Goal: Information Seeking & Learning: Learn about a topic

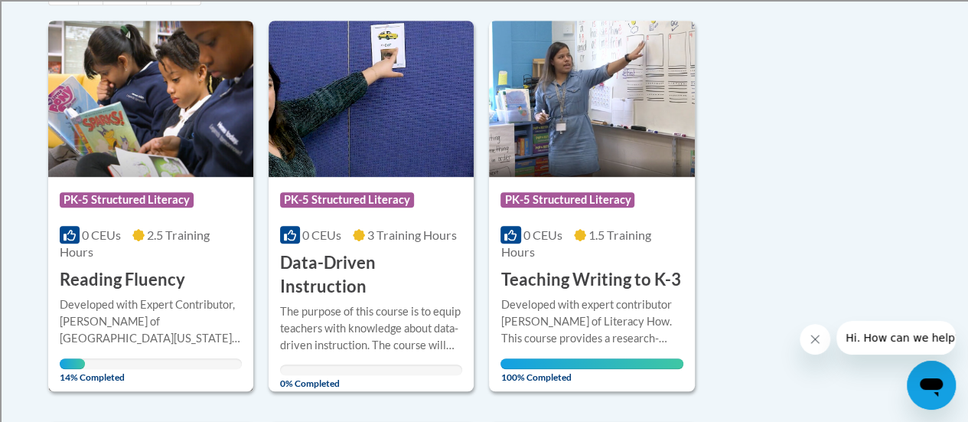
click at [143, 307] on div "Developed with Expert Contributor, [PERSON_NAME] of [GEOGRAPHIC_DATA][US_STATE]…" at bounding box center [151, 321] width 182 height 50
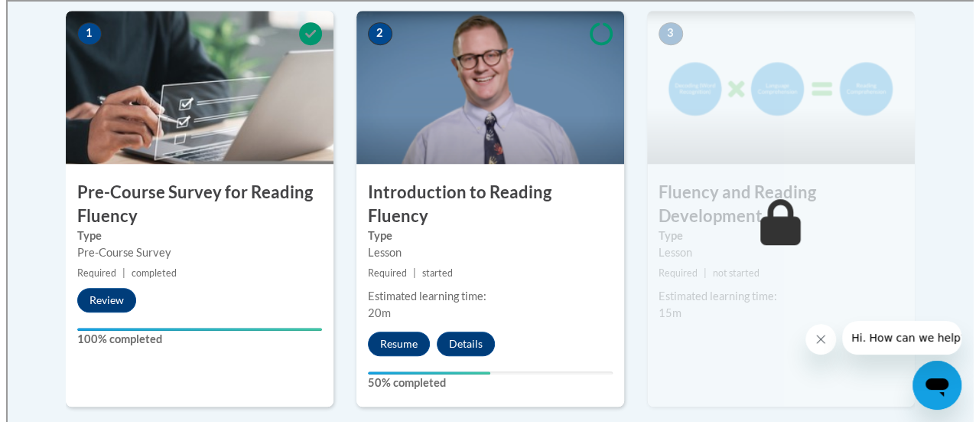
scroll to position [536, 0]
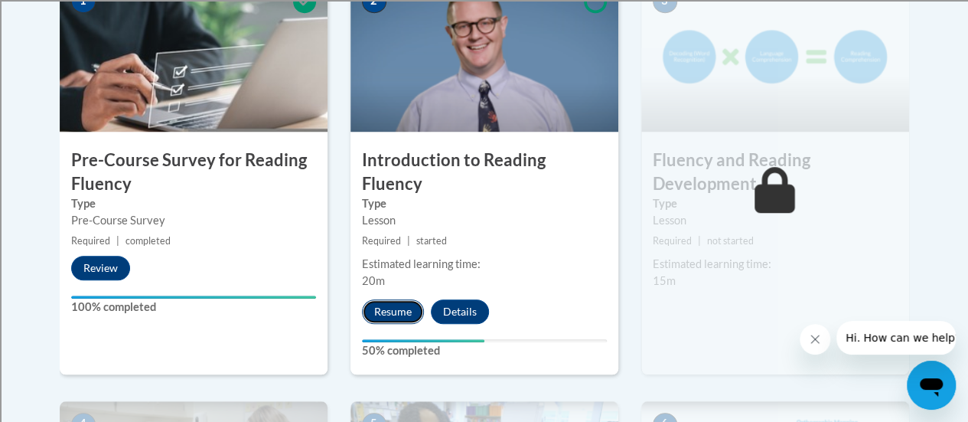
click at [387, 299] on button "Resume" at bounding box center [393, 311] width 62 height 24
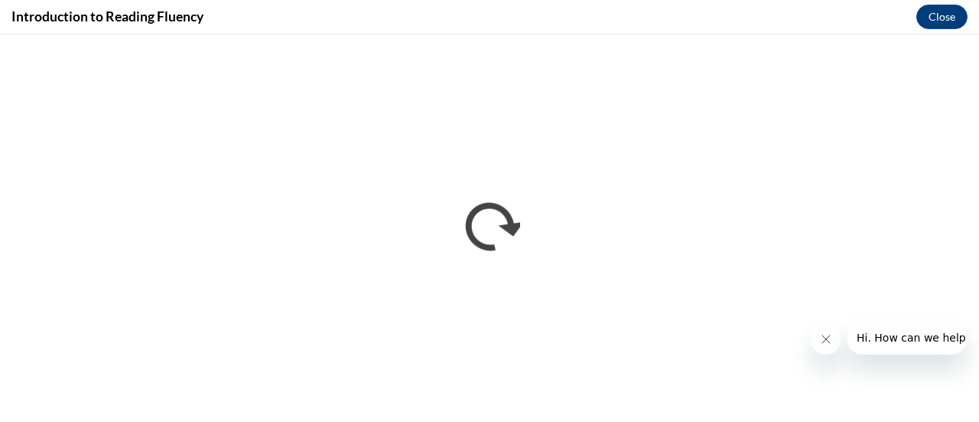
scroll to position [0, 0]
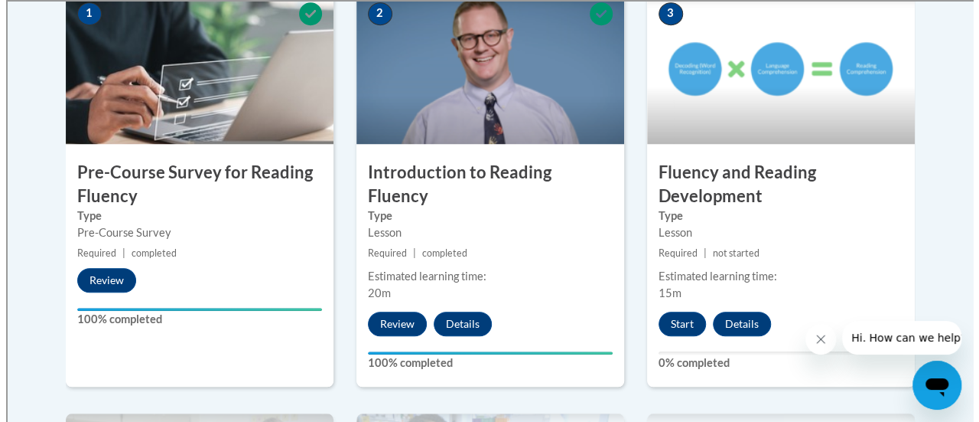
scroll to position [536, 0]
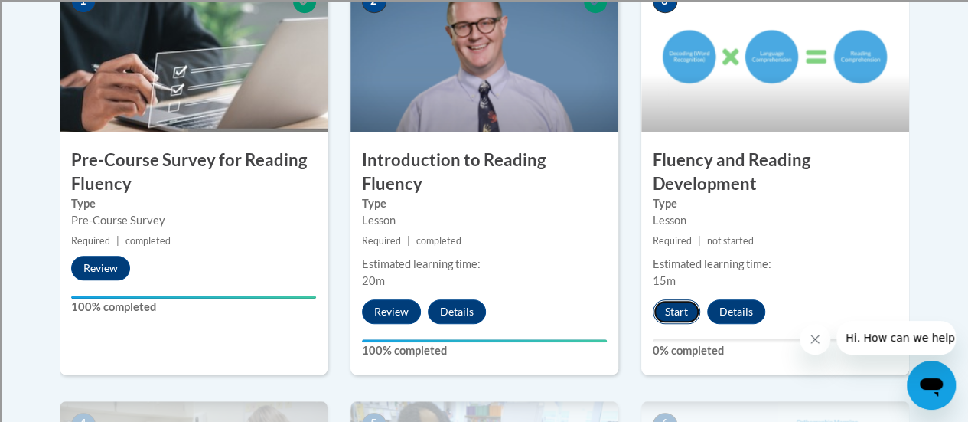
click at [690, 304] on button "Start" at bounding box center [676, 311] width 47 height 24
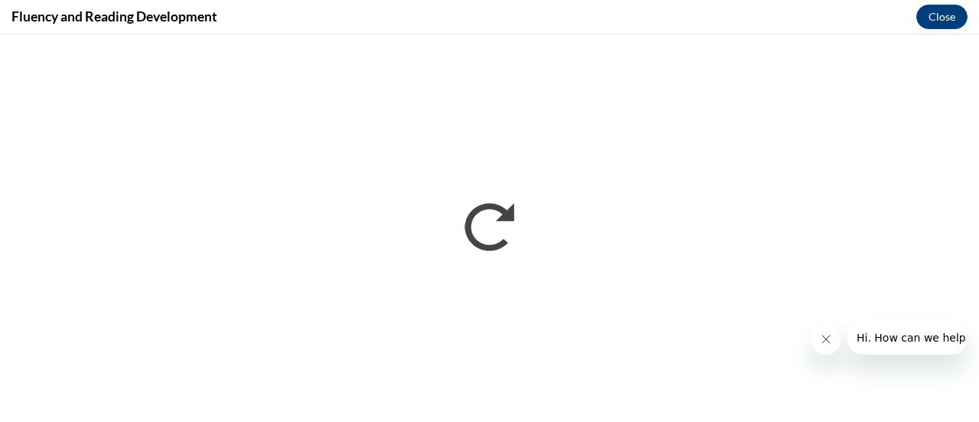
scroll to position [0, 0]
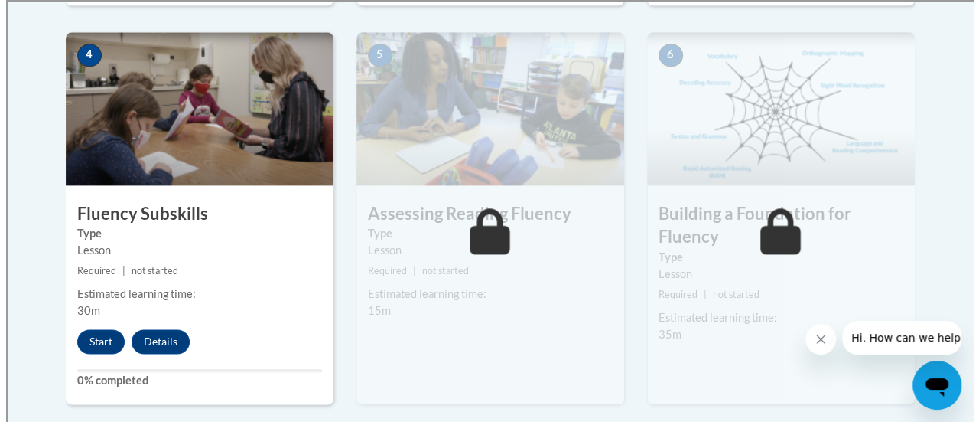
scroll to position [918, 0]
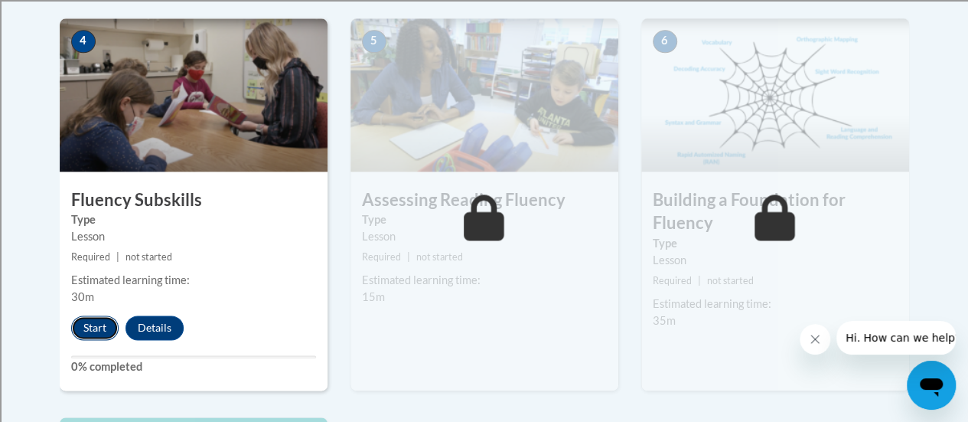
click at [89, 324] on button "Start" at bounding box center [94, 327] width 47 height 24
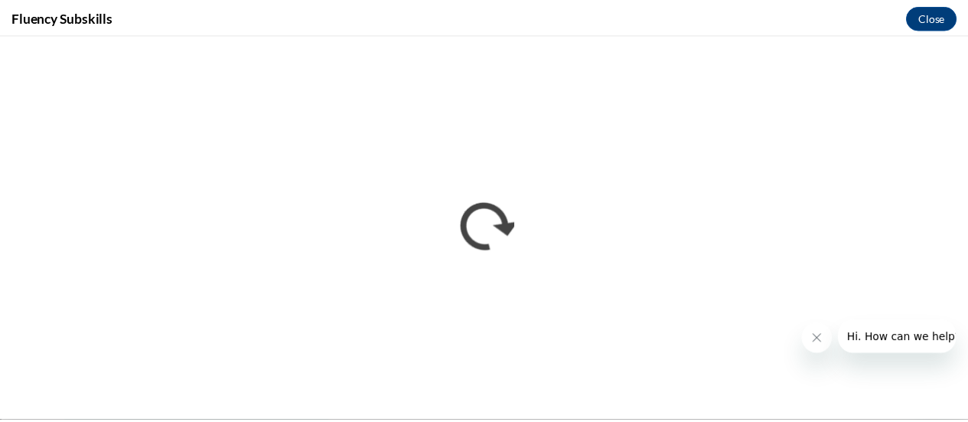
scroll to position [0, 0]
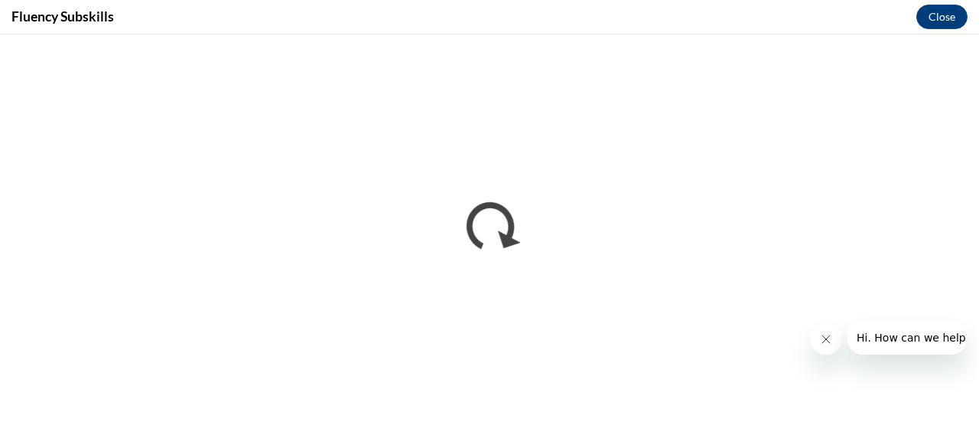
click at [827, 338] on icon "Close message from company" at bounding box center [825, 339] width 12 height 12
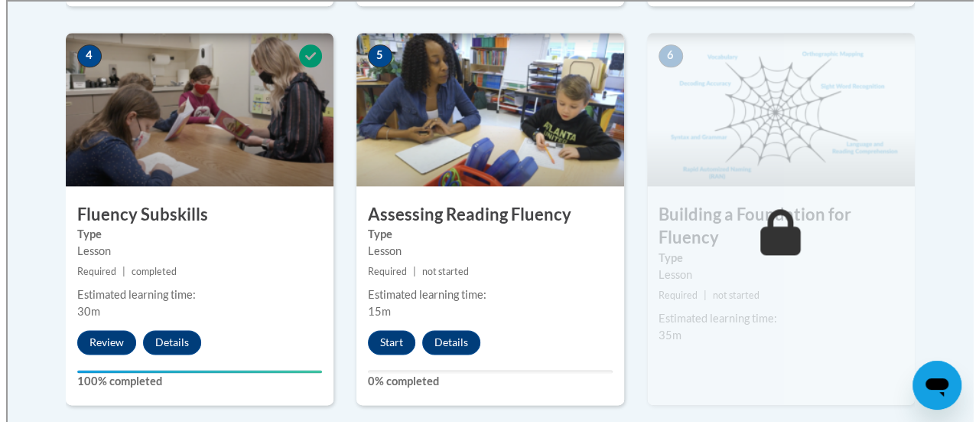
scroll to position [918, 0]
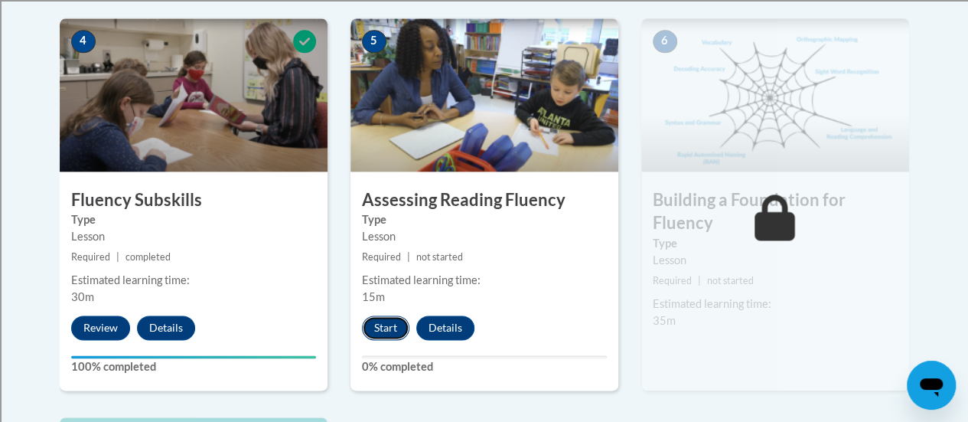
click at [388, 324] on button "Start" at bounding box center [385, 327] width 47 height 24
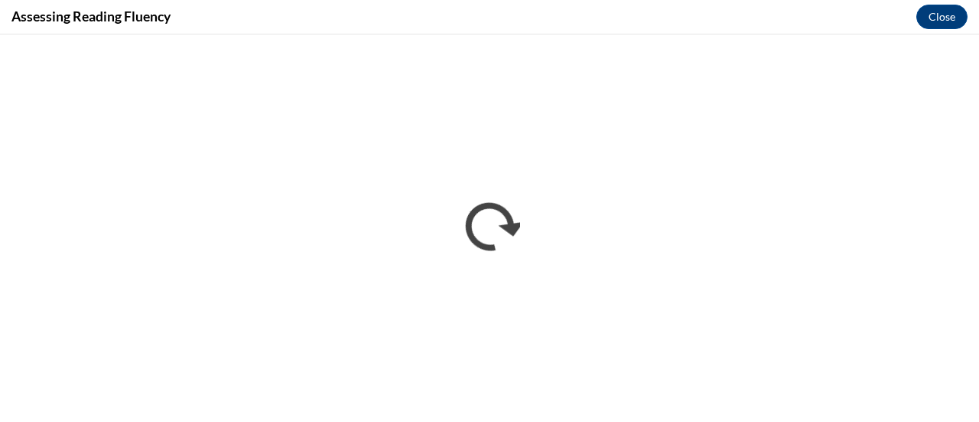
scroll to position [0, 0]
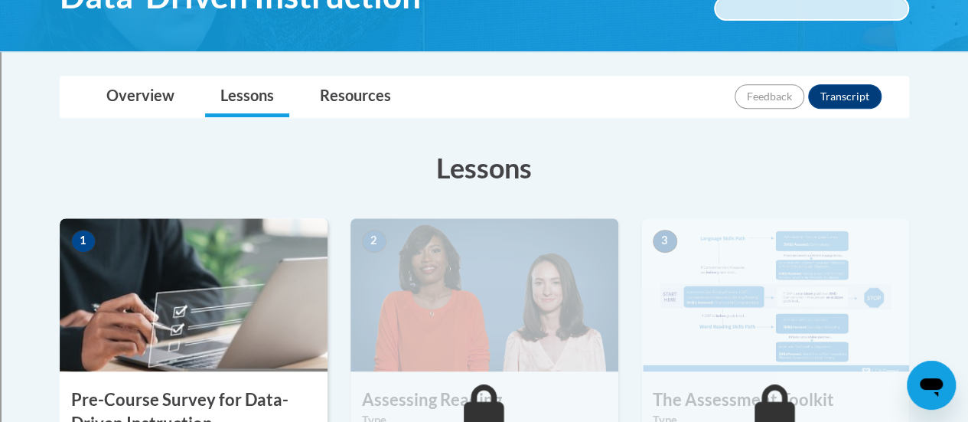
scroll to position [306, 0]
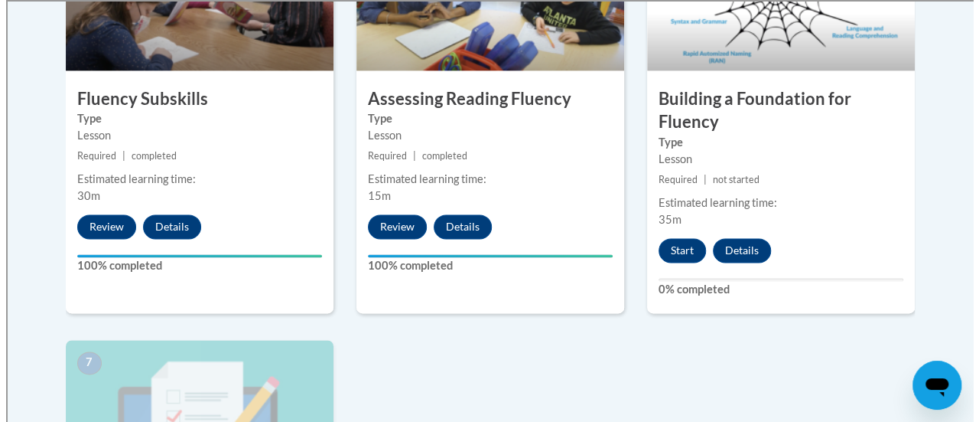
scroll to position [995, 0]
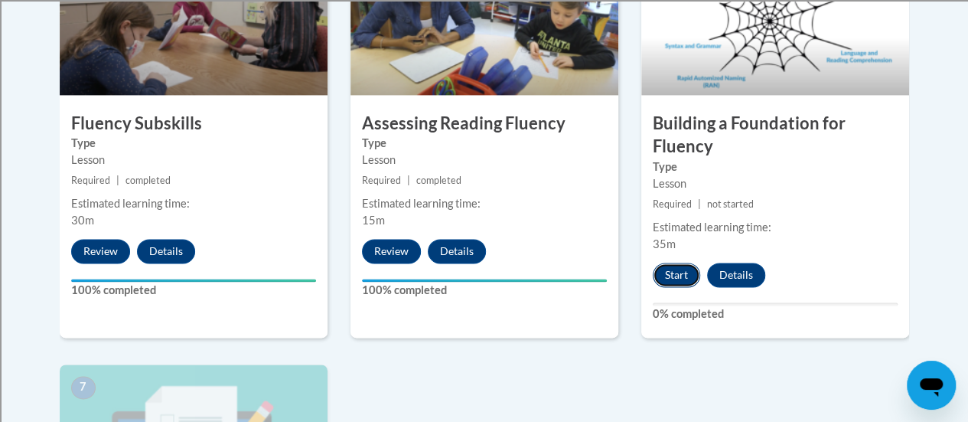
click at [679, 275] on button "Start" at bounding box center [676, 274] width 47 height 24
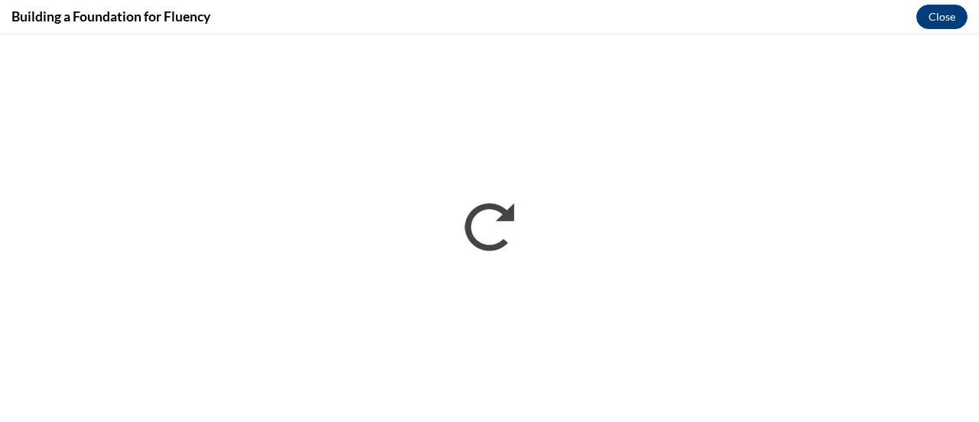
scroll to position [0, 0]
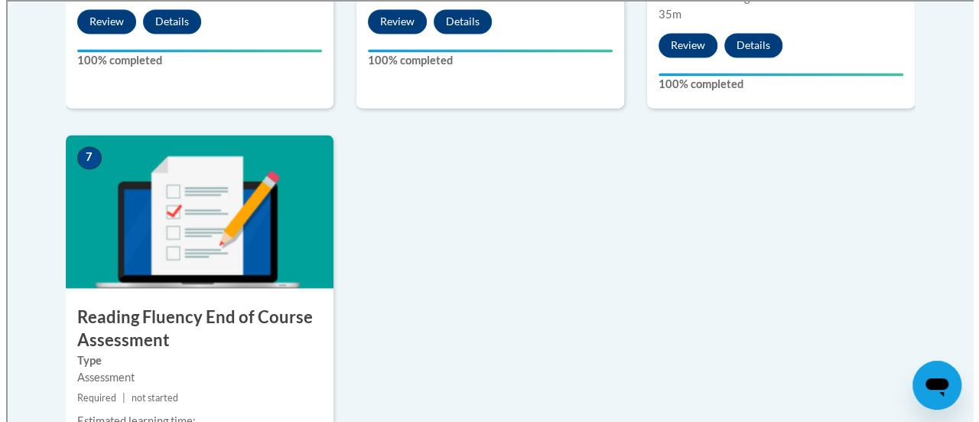
scroll to position [1301, 0]
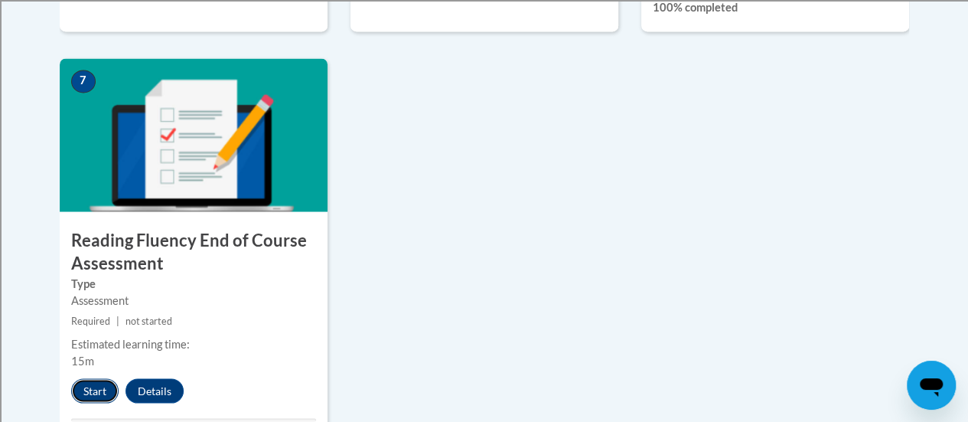
click at [84, 389] on button "Start" at bounding box center [94, 390] width 47 height 24
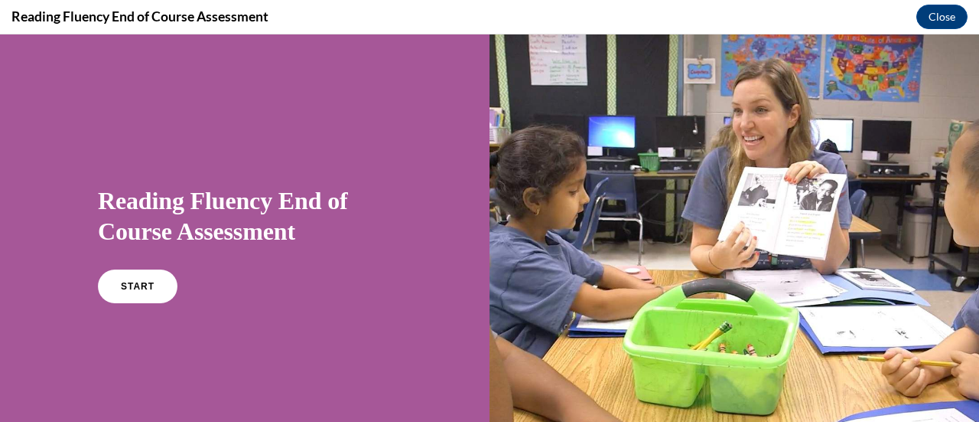
scroll to position [0, 0]
click at [124, 285] on span "START" at bounding box center [137, 286] width 35 height 11
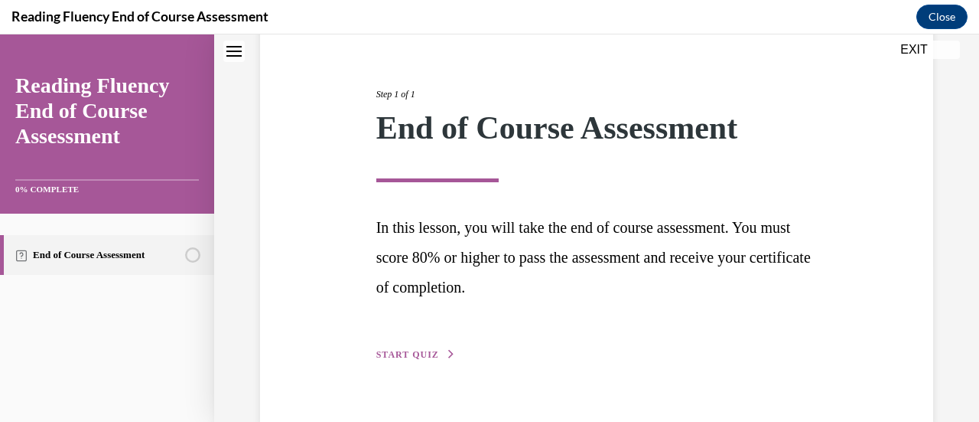
scroll to position [193, 0]
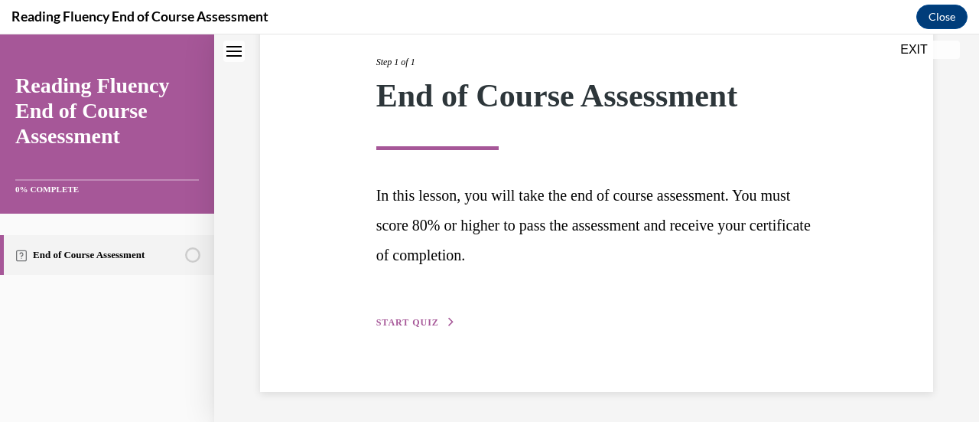
click at [399, 321] on span "START QUIZ" at bounding box center [407, 322] width 63 height 11
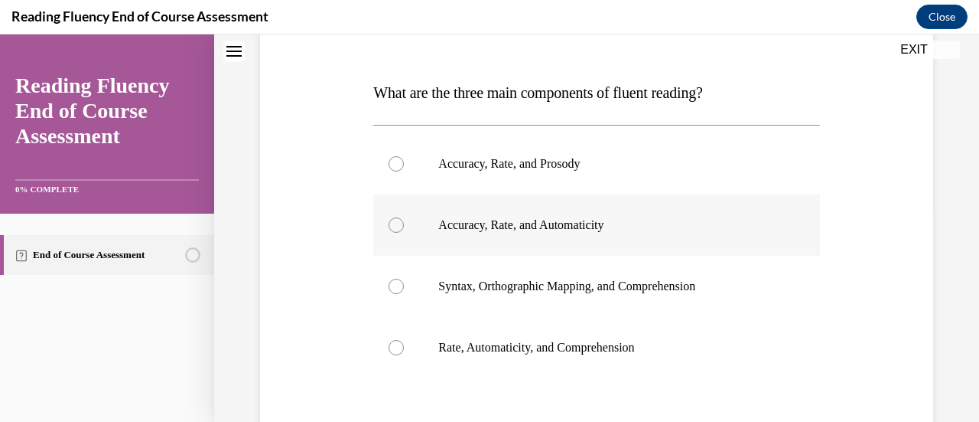
scroll to position [246, 0]
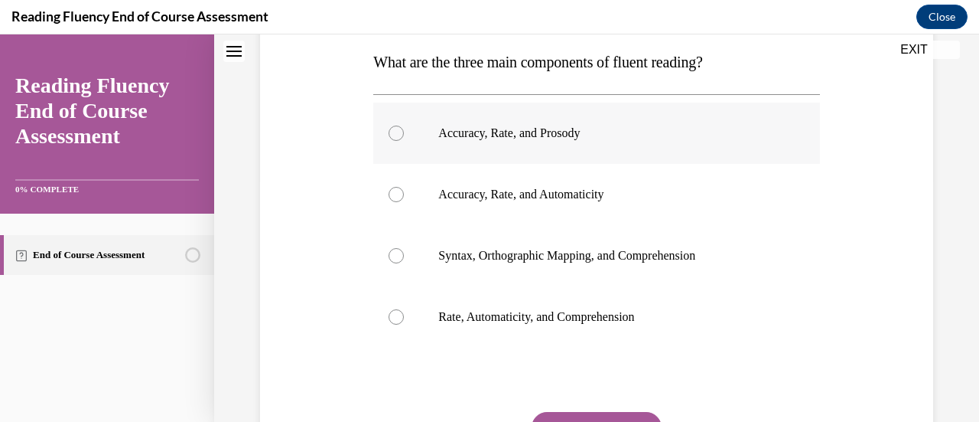
click at [482, 122] on label "Accuracy, Rate, and Prosody" at bounding box center [596, 133] width 446 height 61
click at [404, 125] on input "Accuracy, Rate, and Prosody" at bounding box center [396, 132] width 15 height 15
radio input "true"
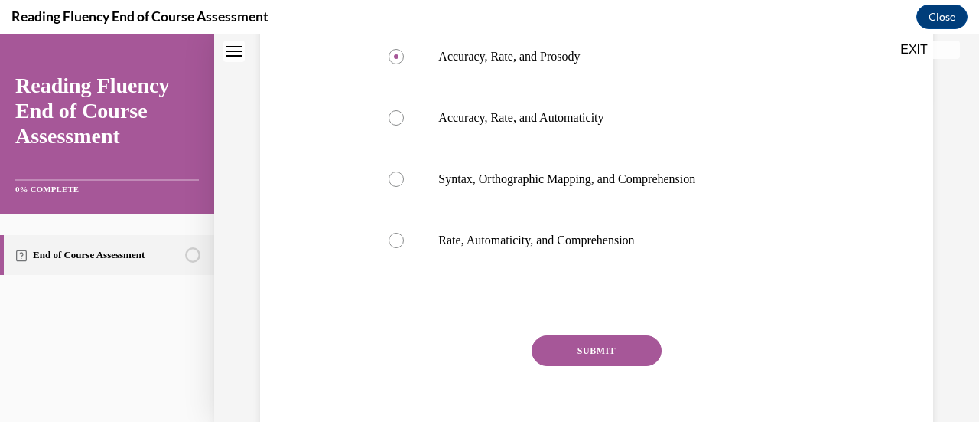
click at [591, 350] on button "SUBMIT" at bounding box center [597, 350] width 130 height 31
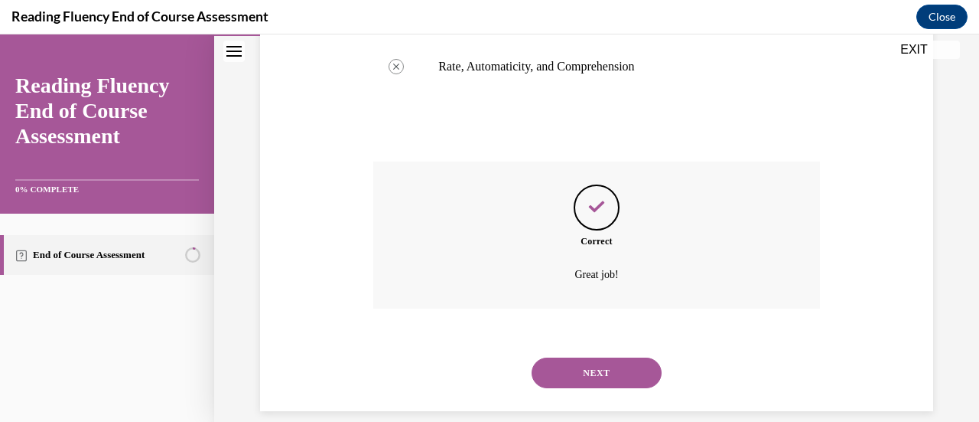
scroll to position [516, 0]
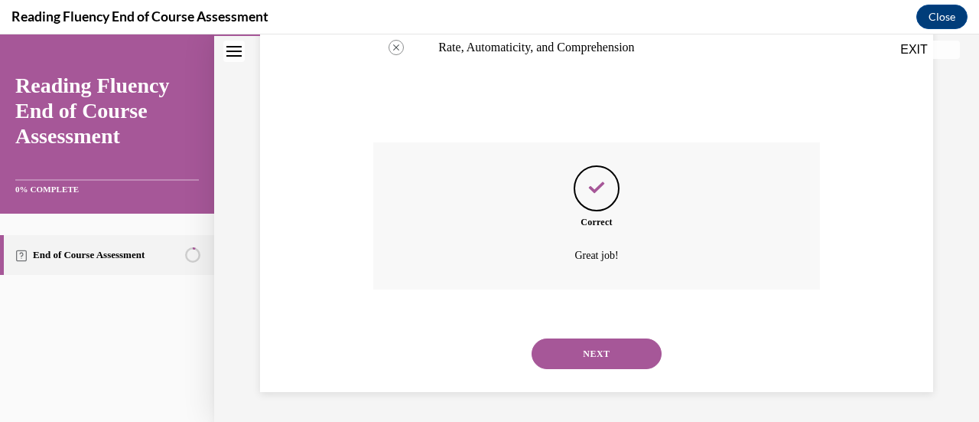
click at [616, 347] on button "NEXT" at bounding box center [597, 353] width 130 height 31
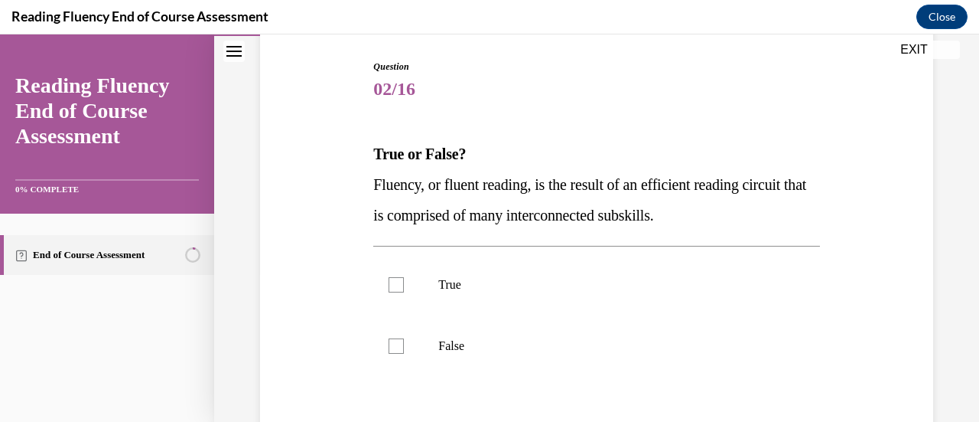
scroll to position [230, 0]
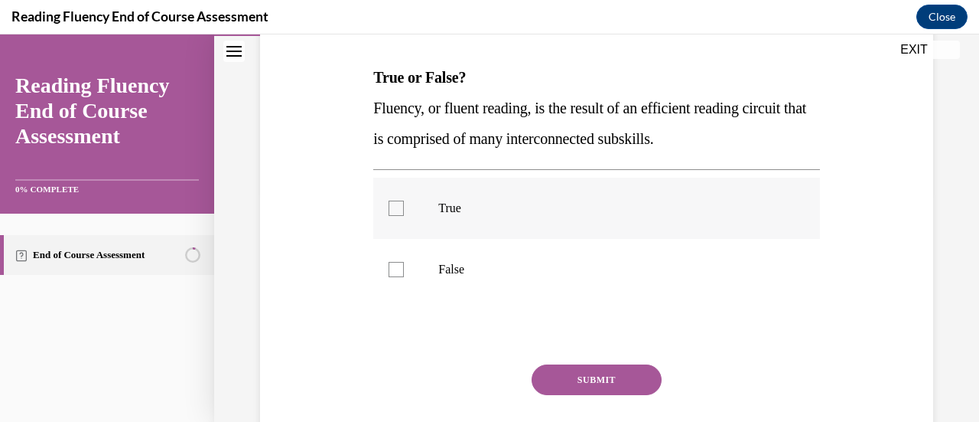
click at [435, 207] on label "True" at bounding box center [596, 207] width 446 height 61
click at [404, 207] on input "True" at bounding box center [396, 207] width 15 height 15
checkbox input "true"
click at [595, 376] on button "SUBMIT" at bounding box center [597, 379] width 130 height 31
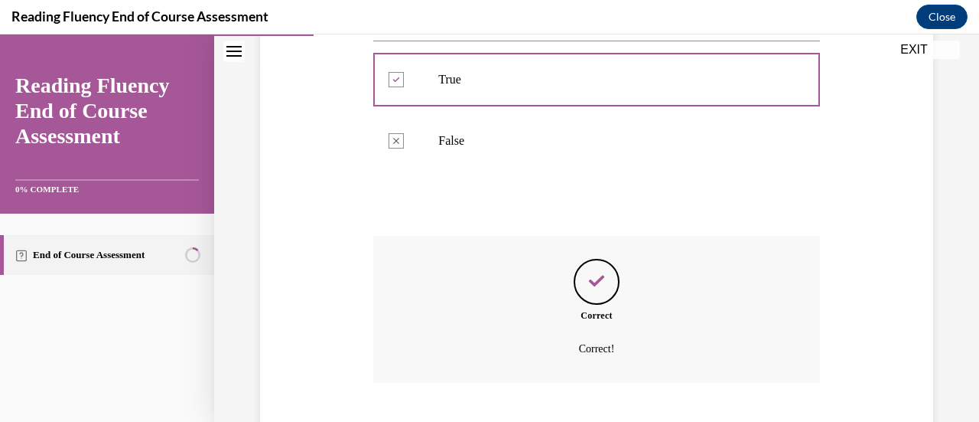
scroll to position [451, 0]
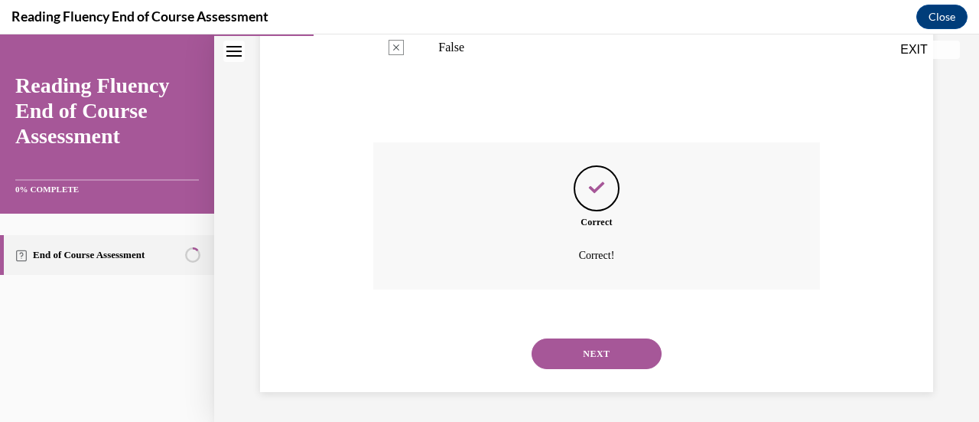
click at [621, 347] on button "NEXT" at bounding box center [597, 353] width 130 height 31
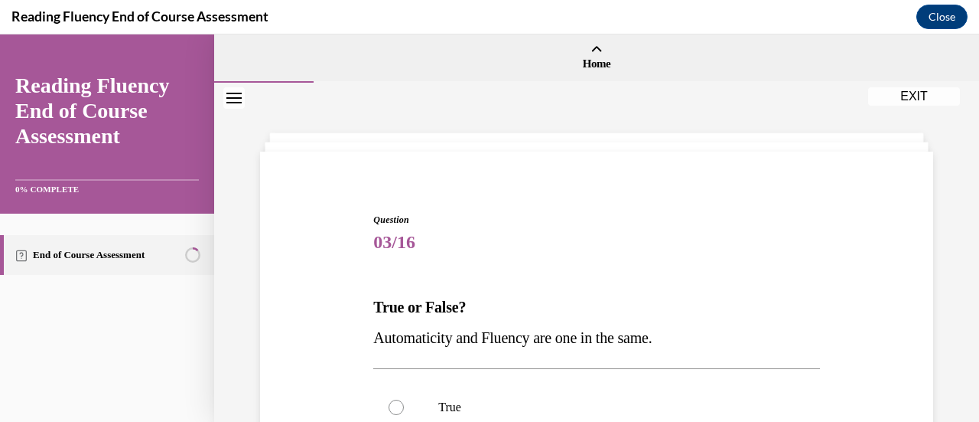
scroll to position [77, 0]
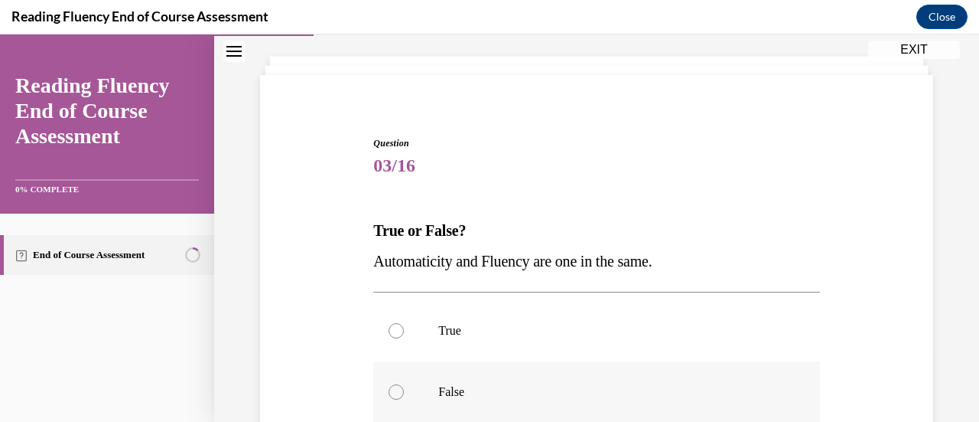
click at [397, 388] on div at bounding box center [396, 391] width 15 height 15
click at [397, 388] on input "False" at bounding box center [396, 391] width 15 height 15
radio input "true"
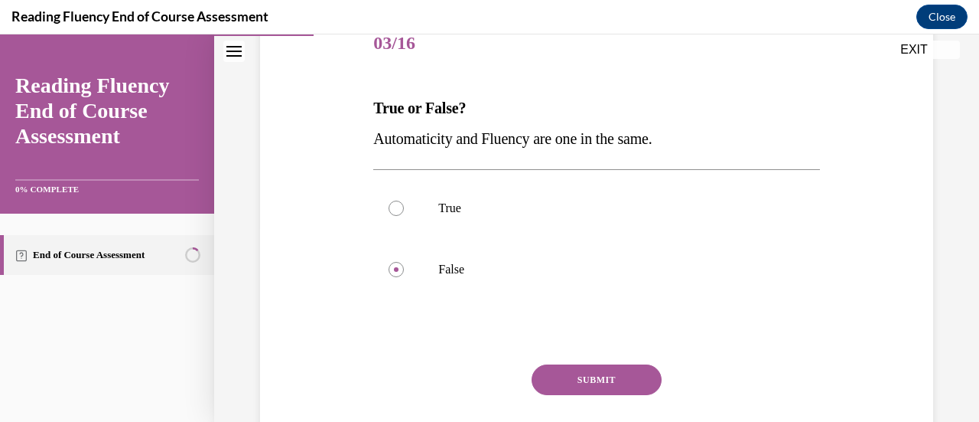
scroll to position [230, 0]
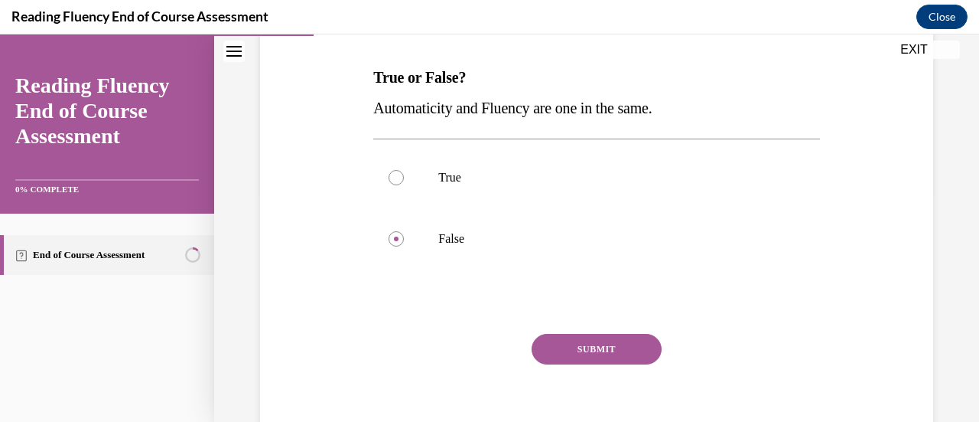
click at [607, 341] on button "SUBMIT" at bounding box center [597, 349] width 130 height 31
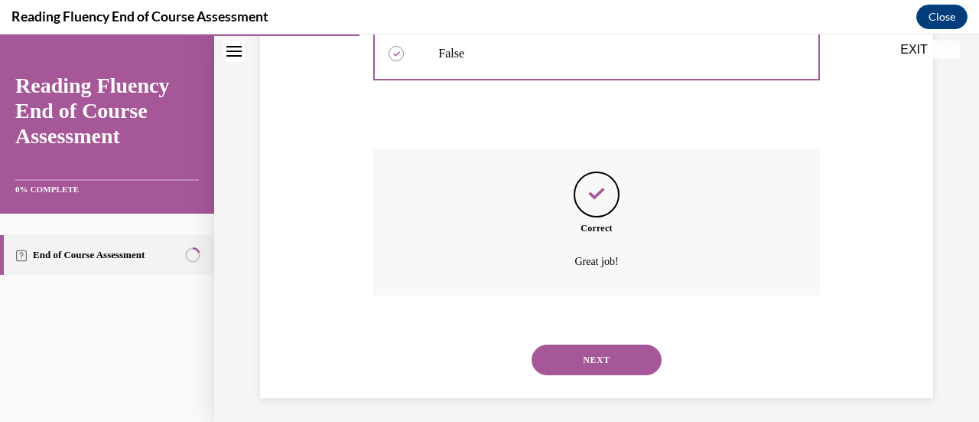
scroll to position [421, 0]
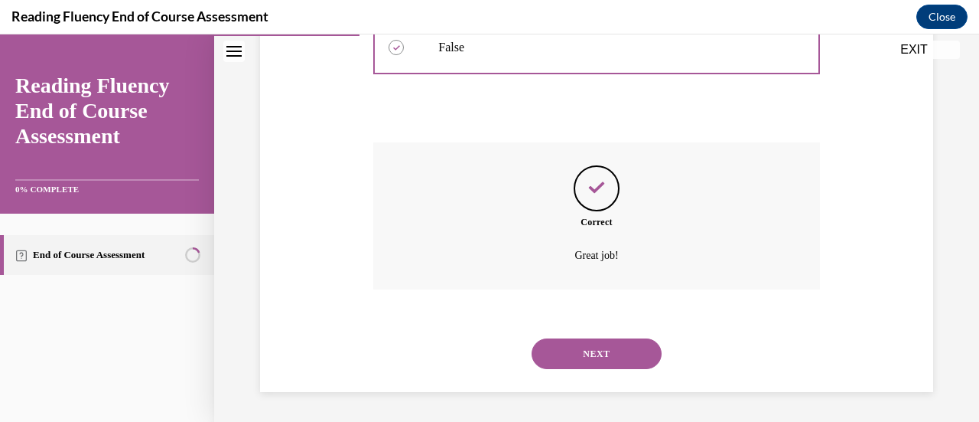
click at [627, 344] on button "NEXT" at bounding box center [597, 353] width 130 height 31
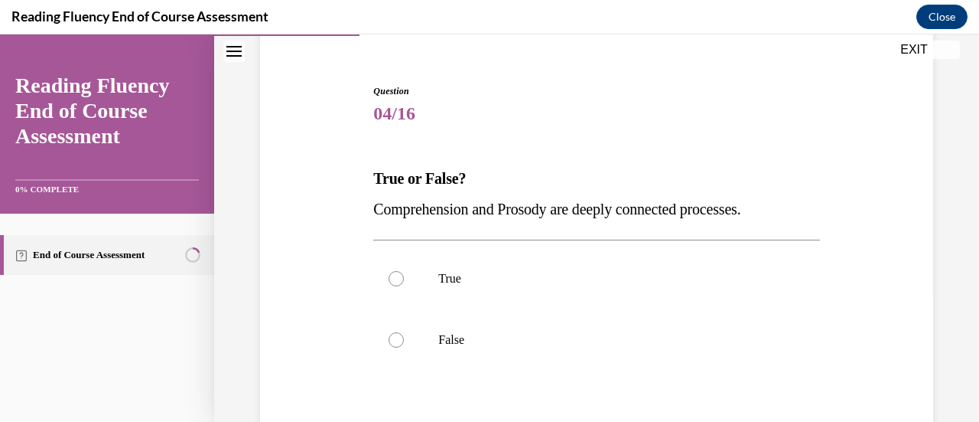
scroll to position [153, 0]
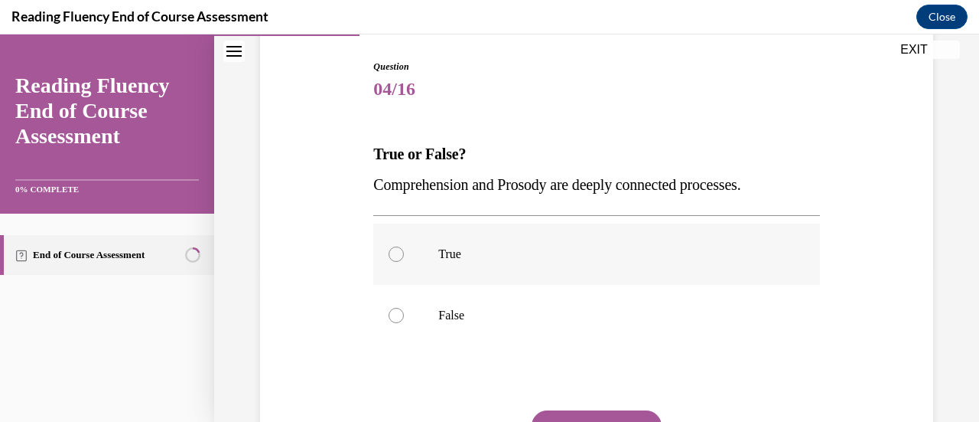
click at [423, 256] on label "True" at bounding box center [596, 253] width 446 height 61
click at [404, 256] on input "True" at bounding box center [396, 253] width 15 height 15
radio input "true"
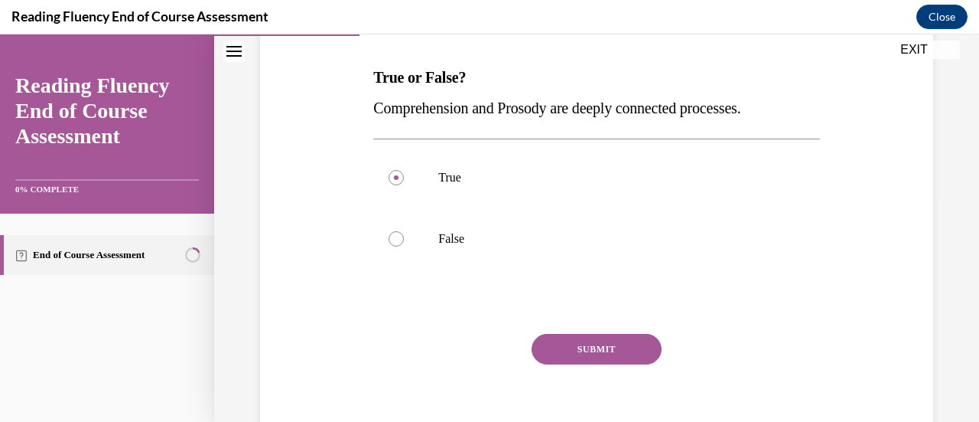
click at [612, 346] on button "SUBMIT" at bounding box center [597, 349] width 130 height 31
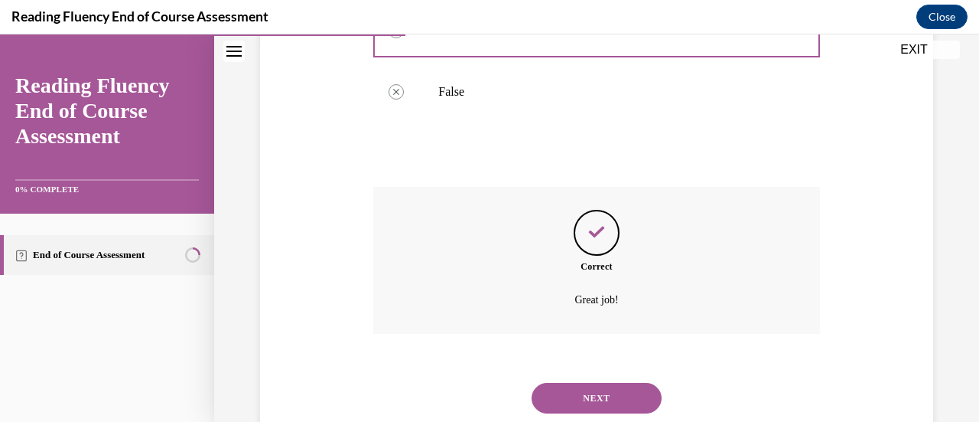
scroll to position [421, 0]
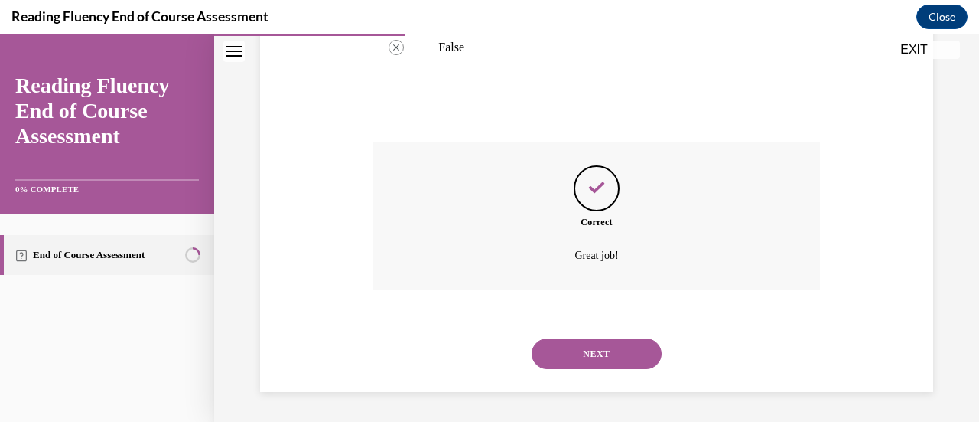
click at [596, 357] on button "NEXT" at bounding box center [597, 353] width 130 height 31
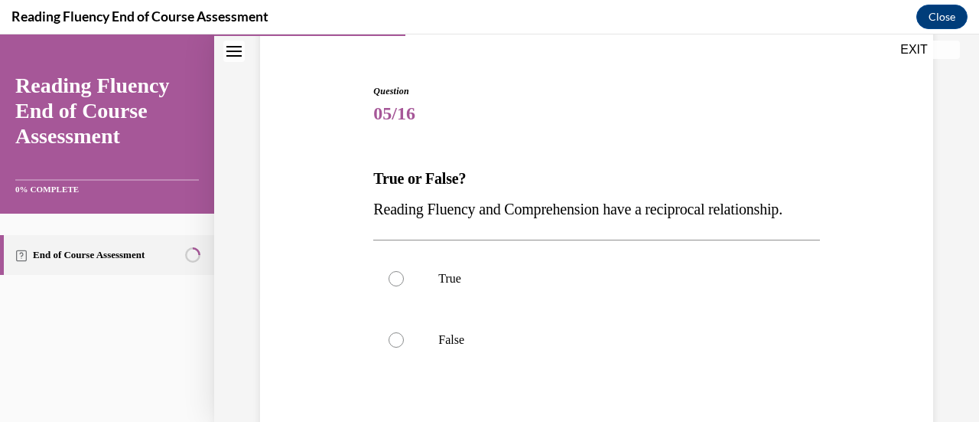
scroll to position [153, 0]
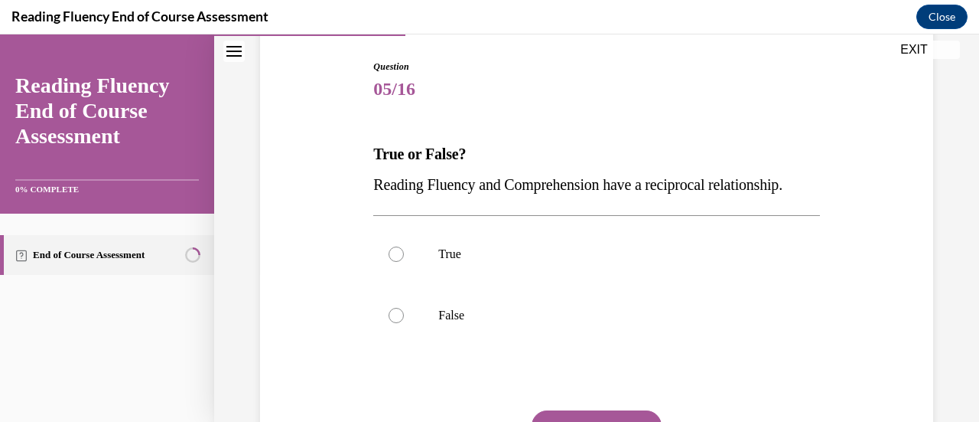
drag, startPoint x: 373, startPoint y: 182, endPoint x: 464, endPoint y: 213, distance: 96.0
click at [464, 200] on p "Reading Fluency and Comprehension have a reciprocal relationship." at bounding box center [596, 184] width 446 height 31
copy span "Reading Fluency and Comprehension have a reciprocal relationship."
click at [434, 284] on label "True" at bounding box center [596, 253] width 446 height 61
click at [404, 262] on input "True" at bounding box center [396, 253] width 15 height 15
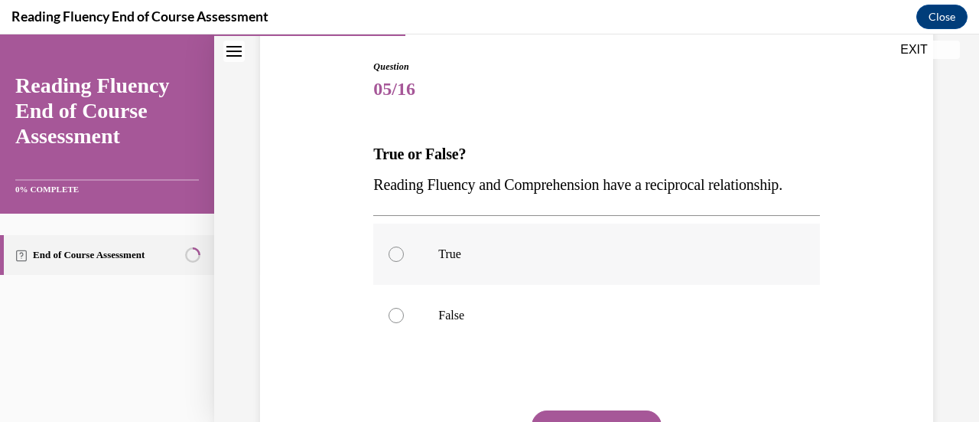
radio input "true"
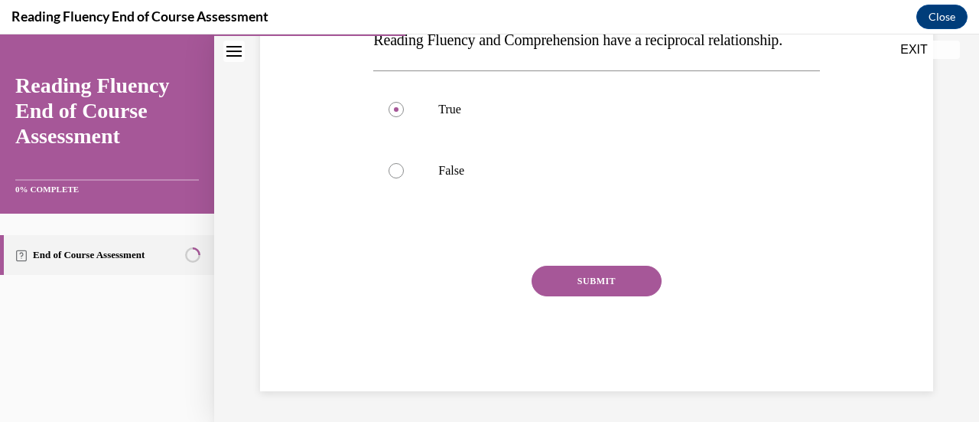
click at [610, 296] on button "SUBMIT" at bounding box center [597, 280] width 130 height 31
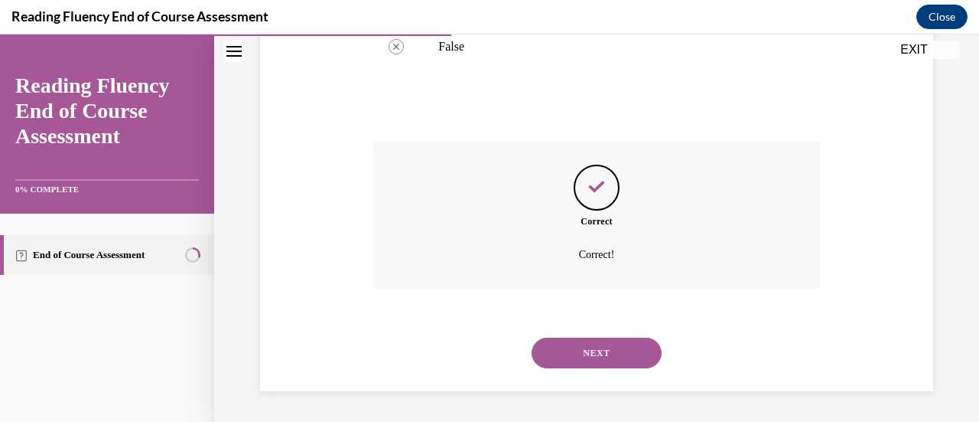
scroll to position [451, 0]
click at [590, 352] on button "NEXT" at bounding box center [597, 352] width 130 height 31
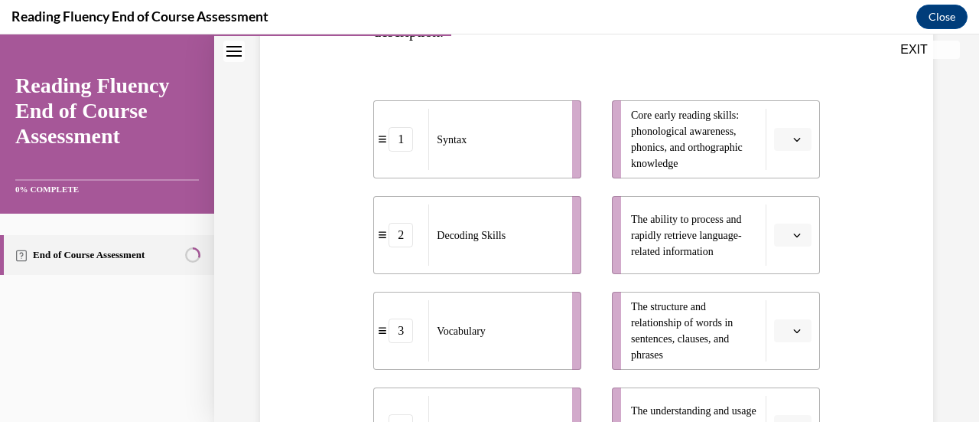
scroll to position [383, 0]
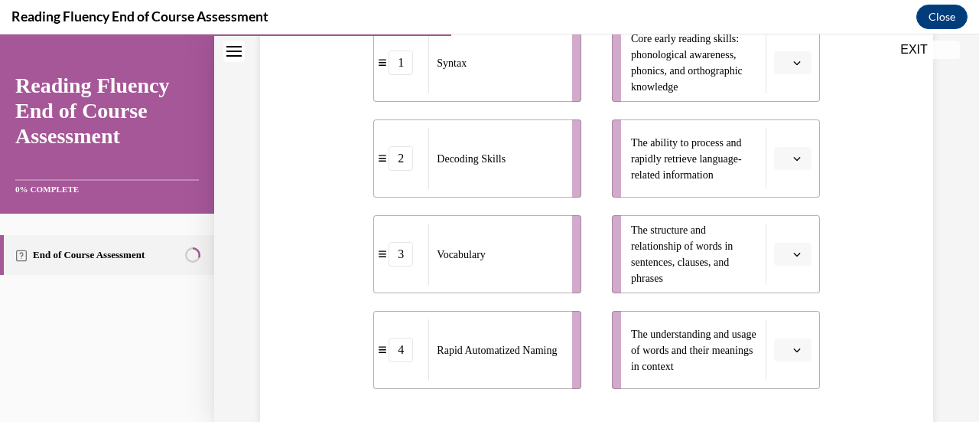
click at [464, 68] on span "Syntax" at bounding box center [452, 63] width 30 height 16
click at [718, 265] on span "The structure and relationship of words in sentences, clauses, and phrases" at bounding box center [694, 254] width 127 height 64
click at [790, 246] on button "button" at bounding box center [792, 254] width 37 height 23
click at [783, 123] on div "1" at bounding box center [780, 128] width 37 height 31
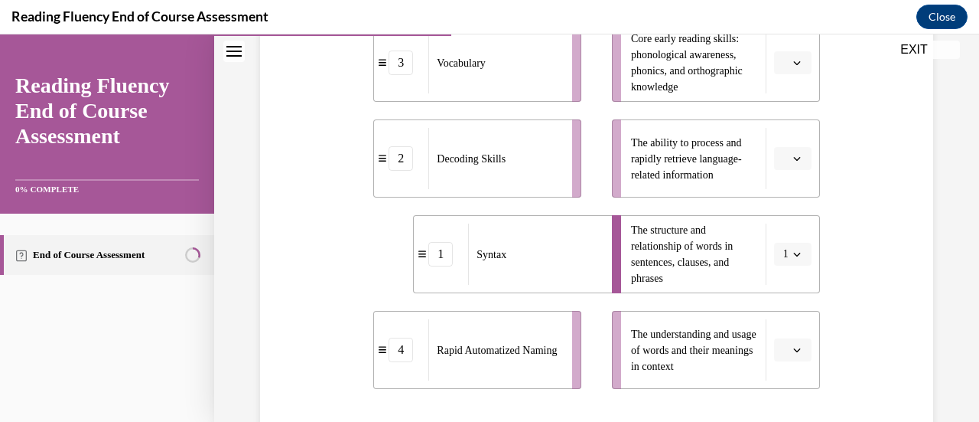
click at [794, 346] on button "button" at bounding box center [792, 349] width 37 height 23
click at [782, 273] on div "3" at bounding box center [780, 285] width 37 height 31
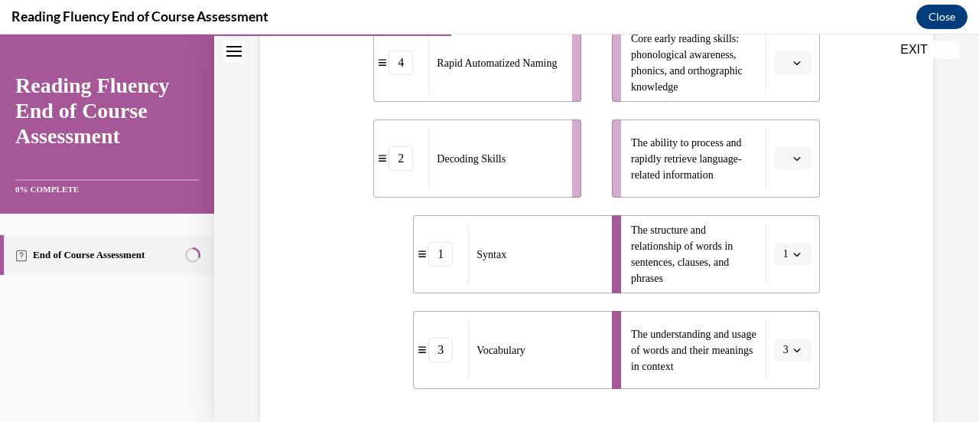
click at [783, 161] on span "Please select an option" at bounding box center [785, 158] width 5 height 15
click at [777, 249] on span "2" at bounding box center [776, 253] width 5 height 12
click at [780, 63] on button "button" at bounding box center [792, 62] width 37 height 23
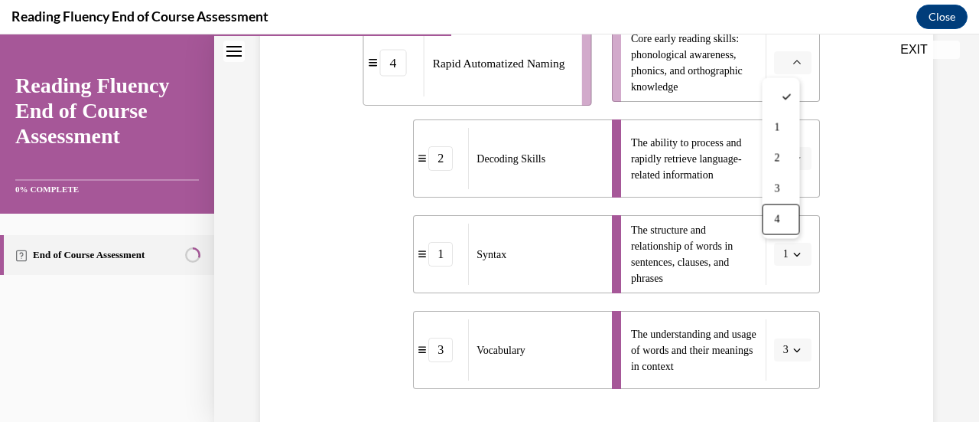
click at [783, 215] on div "4" at bounding box center [780, 219] width 37 height 31
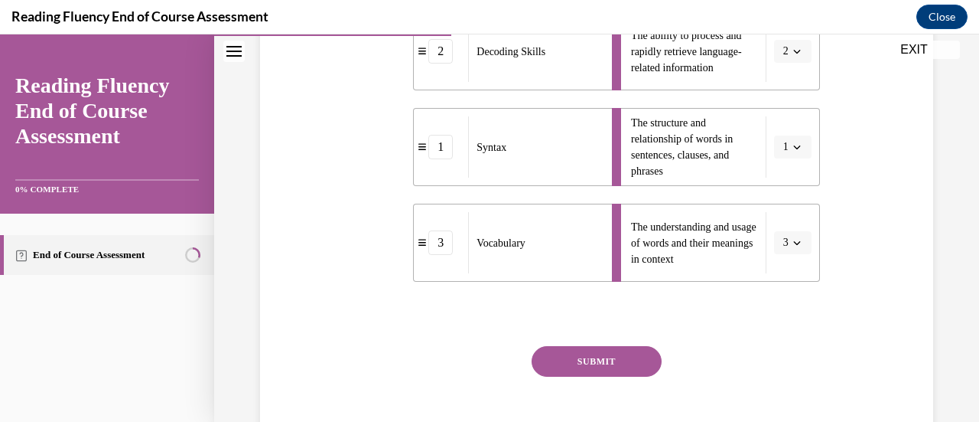
scroll to position [536, 0]
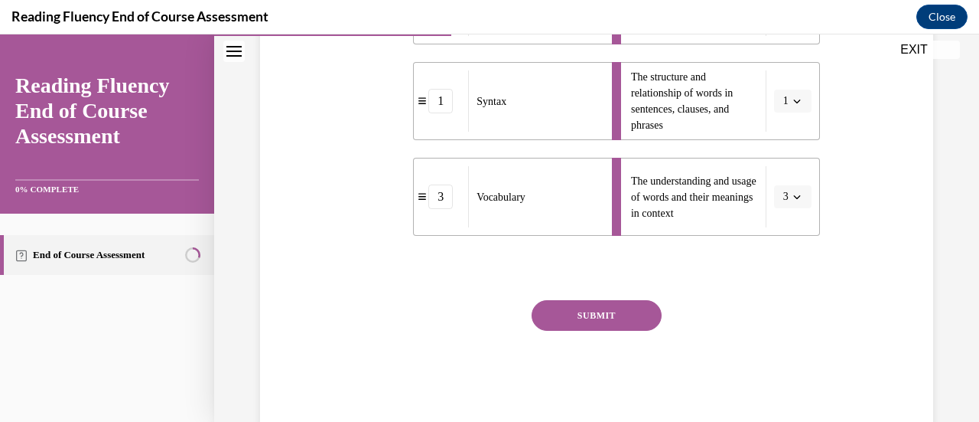
click at [611, 309] on button "SUBMIT" at bounding box center [597, 315] width 130 height 31
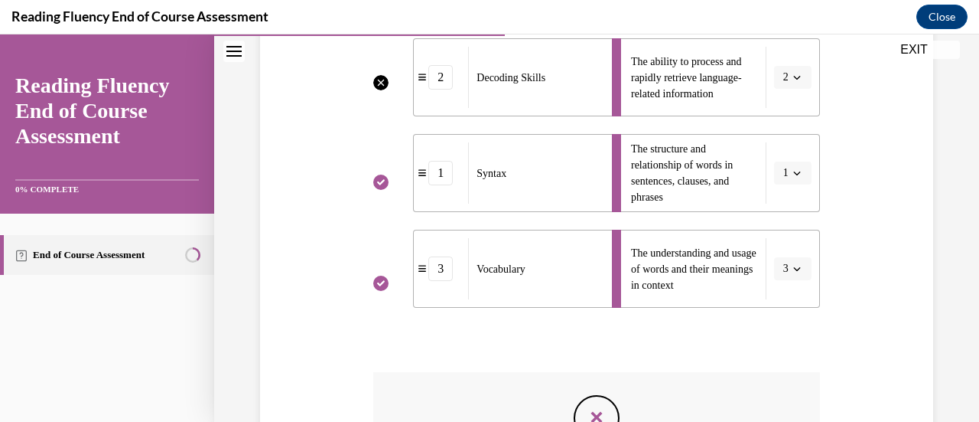
scroll to position [387, 0]
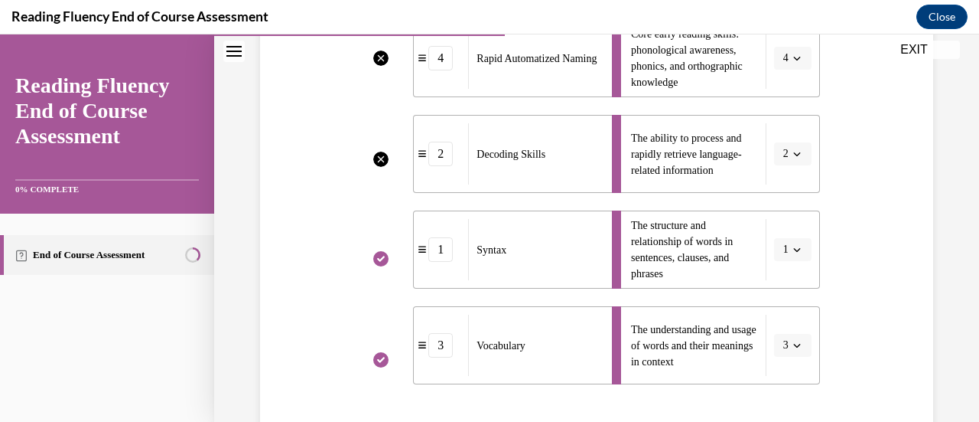
click at [796, 151] on li "The ability to process and rapidly retrieve language-related information 2" at bounding box center [716, 154] width 208 height 78
click at [789, 151] on li "The ability to process and rapidly retrieve language-related information 2" at bounding box center [716, 154] width 208 height 78
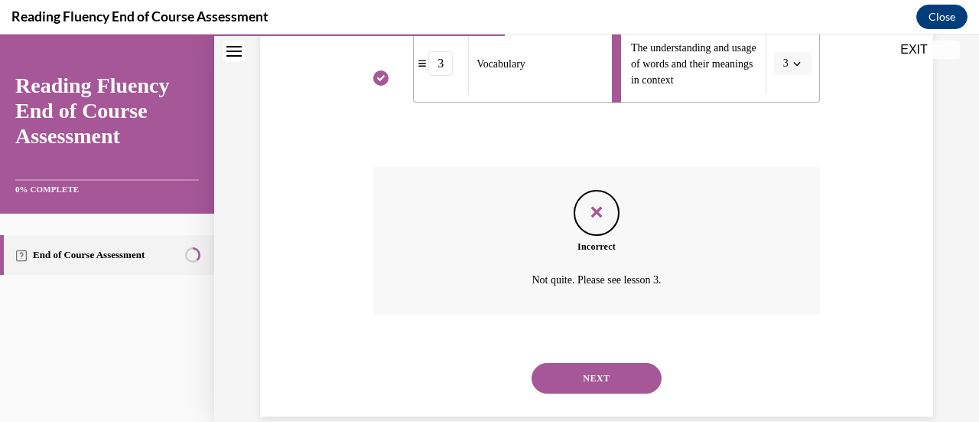
scroll to position [693, 0]
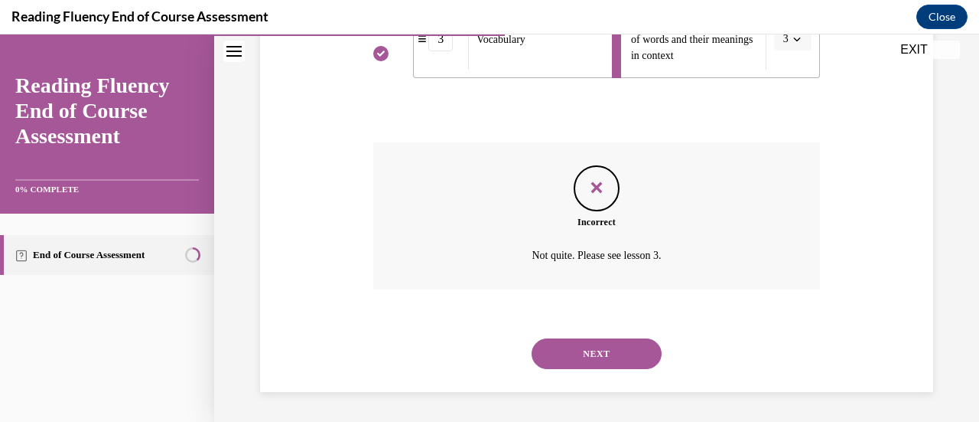
click at [616, 357] on button "NEXT" at bounding box center [597, 353] width 130 height 31
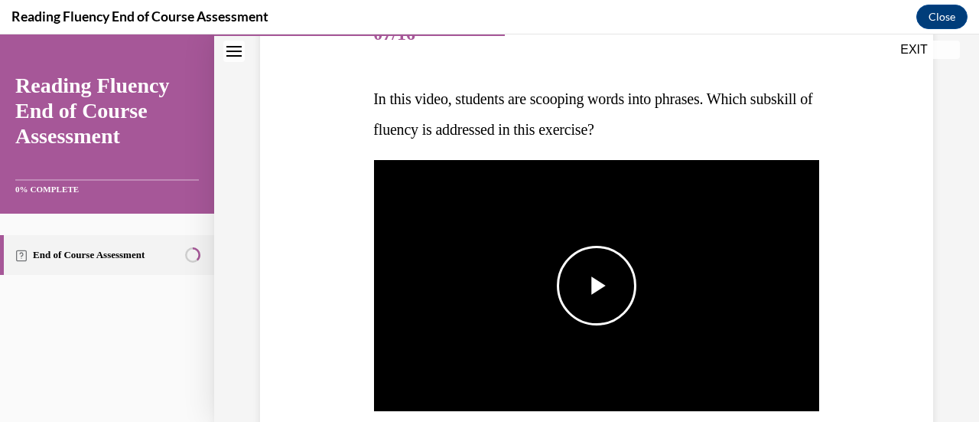
scroll to position [230, 0]
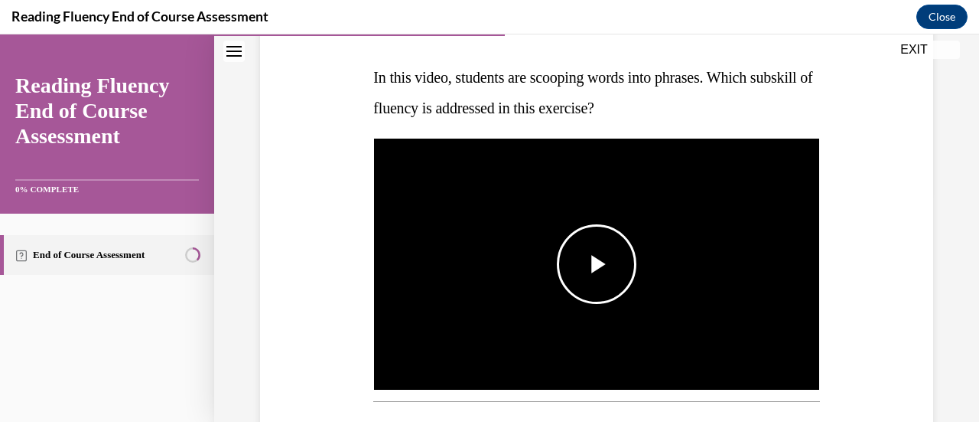
click at [597, 264] on span "Video player" at bounding box center [597, 264] width 0 height 0
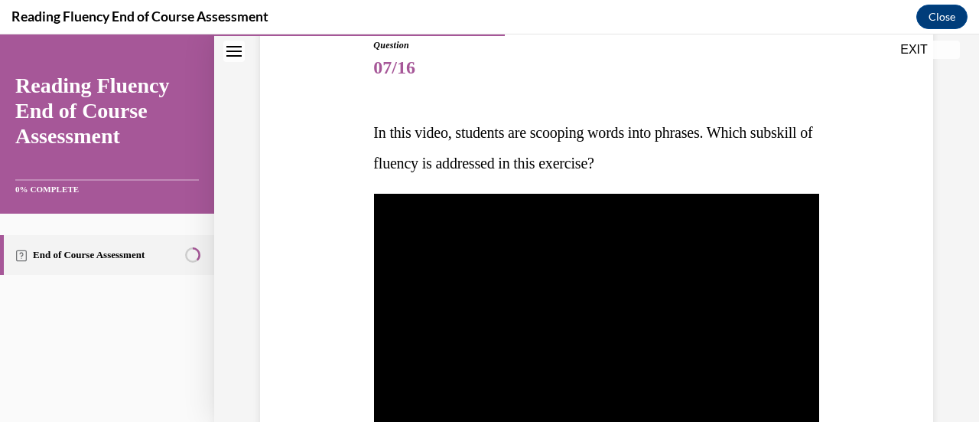
scroll to position [153, 0]
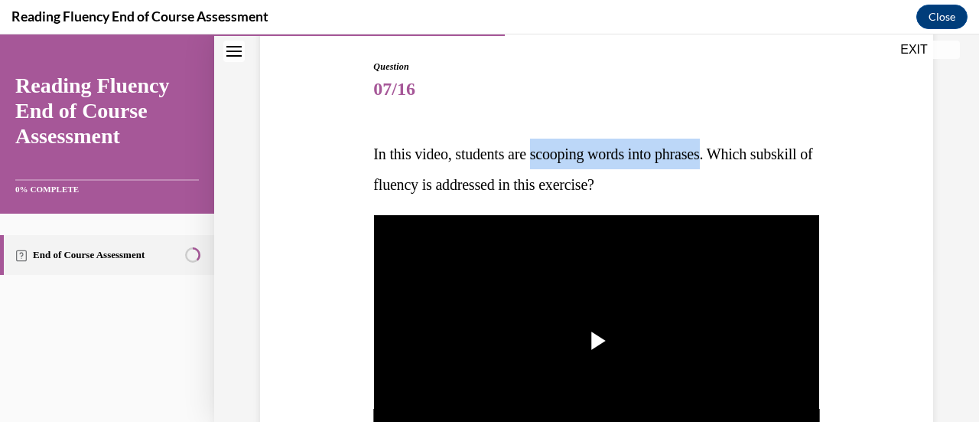
drag, startPoint x: 544, startPoint y: 151, endPoint x: 727, endPoint y: 156, distance: 182.9
click at [727, 156] on span "In this video, students are scooping words into phrases. Which subskill of flue…" at bounding box center [592, 168] width 439 height 47
copy span "scooping words into phrases"
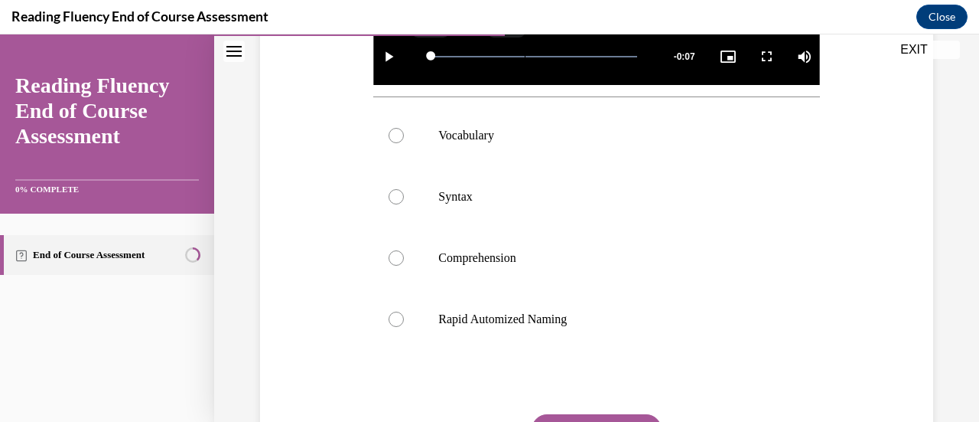
scroll to position [536, 0]
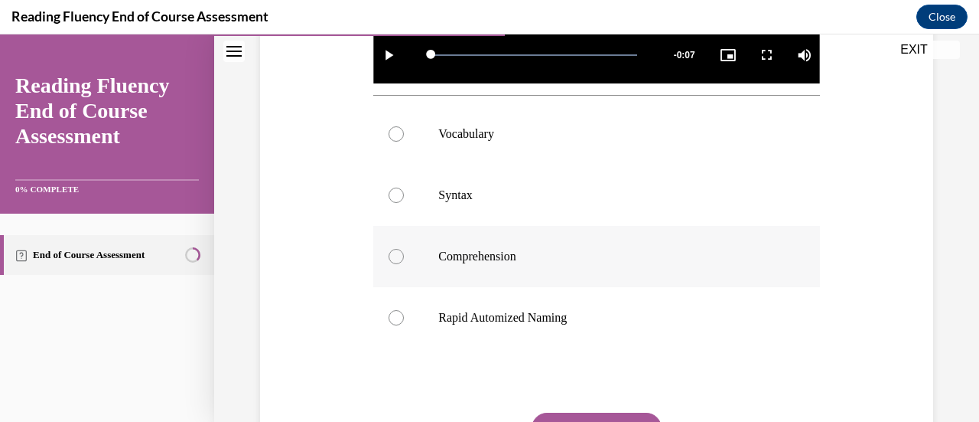
click at [474, 249] on p "Comprehension" at bounding box center [609, 256] width 343 height 15
click at [404, 249] on input "Comprehension" at bounding box center [396, 256] width 15 height 15
radio input "true"
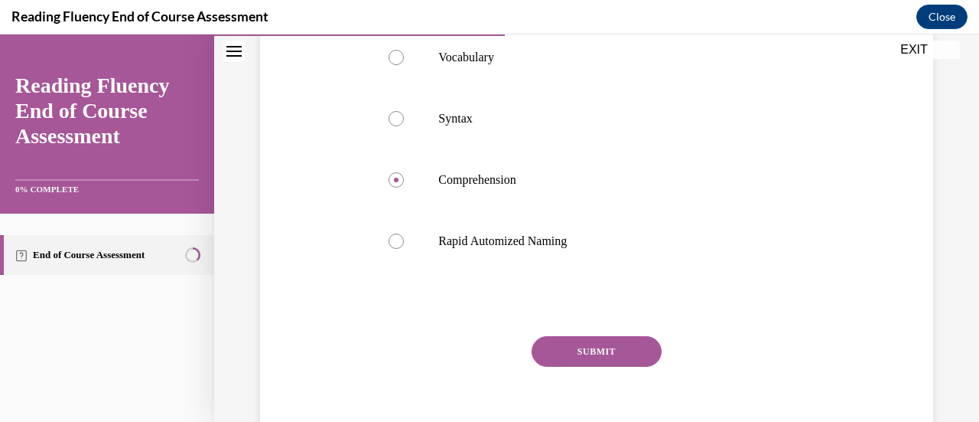
click at [608, 342] on button "SUBMIT" at bounding box center [597, 351] width 130 height 31
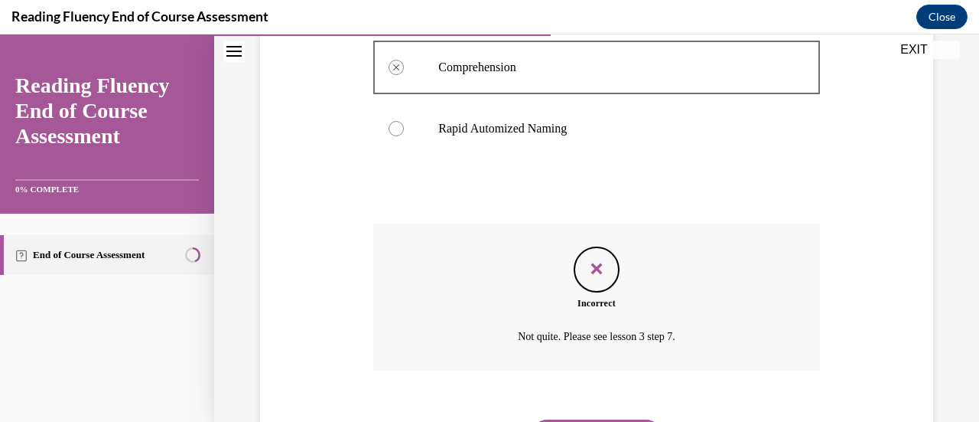
scroll to position [801, 0]
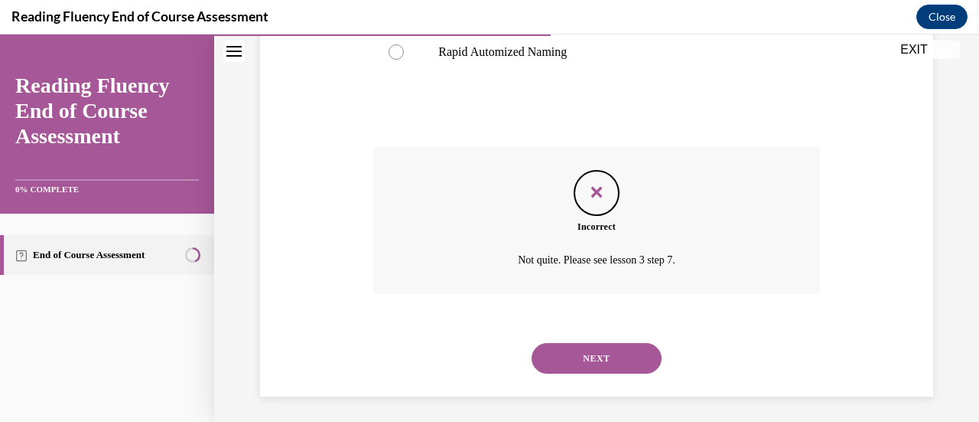
click at [601, 354] on button "NEXT" at bounding box center [597, 358] width 130 height 31
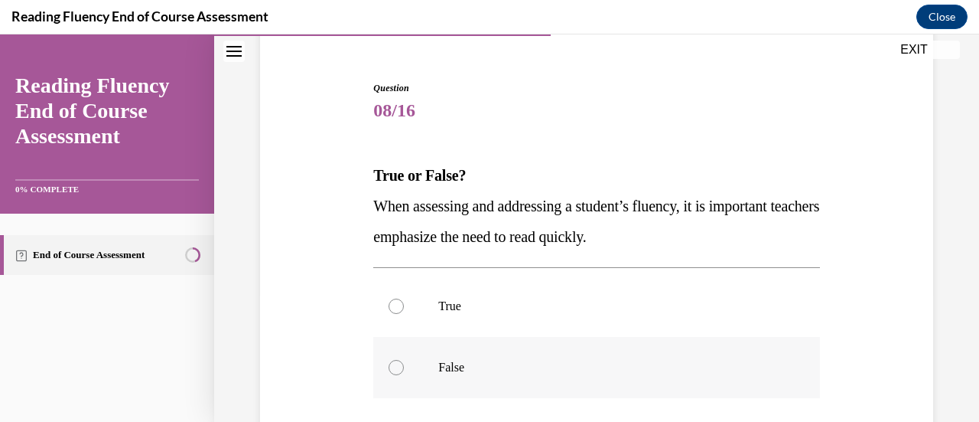
scroll to position [153, 0]
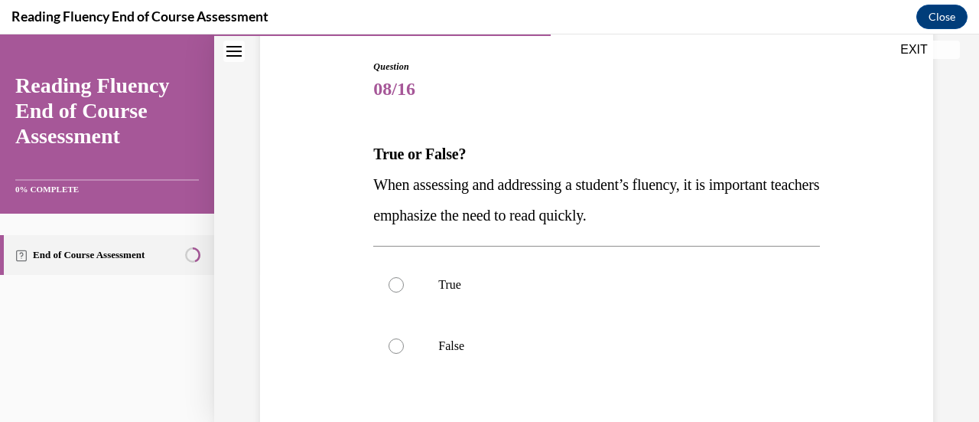
drag, startPoint x: 373, startPoint y: 181, endPoint x: 722, endPoint y: 213, distance: 351.2
click at [722, 213] on p "When assessing and addressing a student’s fluency, it is important teachers emp…" at bounding box center [596, 199] width 446 height 61
copy span "When assessing and addressing a student’s fluency, it is important teachers emp…"
click at [416, 347] on label "False" at bounding box center [596, 345] width 446 height 61
click at [404, 347] on input "False" at bounding box center [396, 345] width 15 height 15
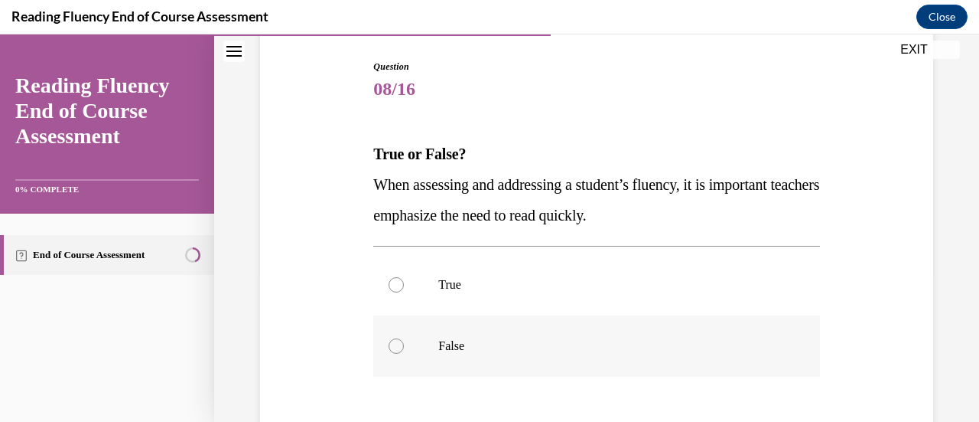
radio input "true"
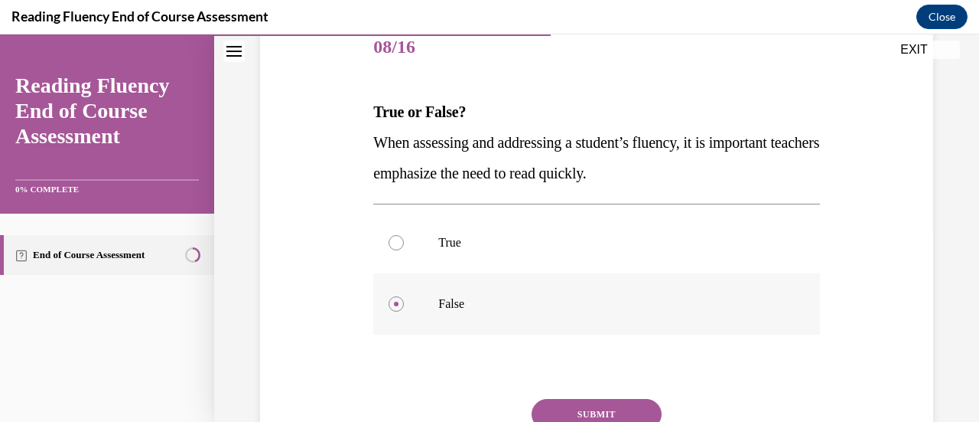
scroll to position [230, 0]
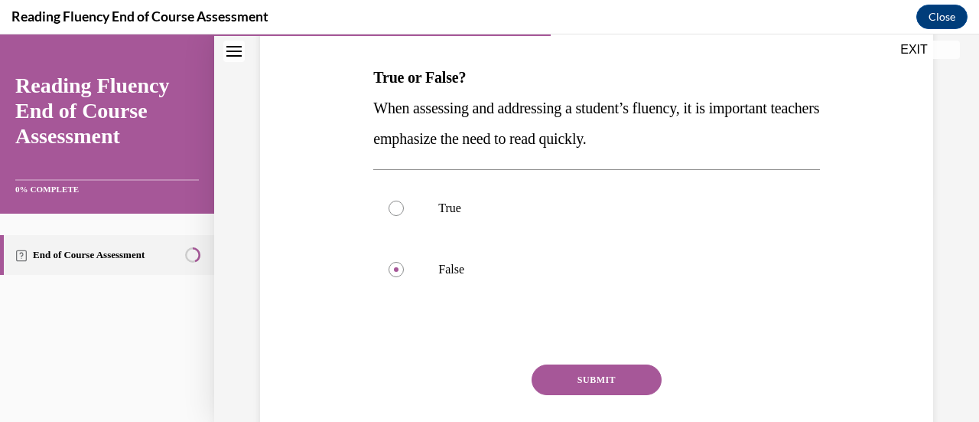
click at [630, 377] on button "SUBMIT" at bounding box center [597, 379] width 130 height 31
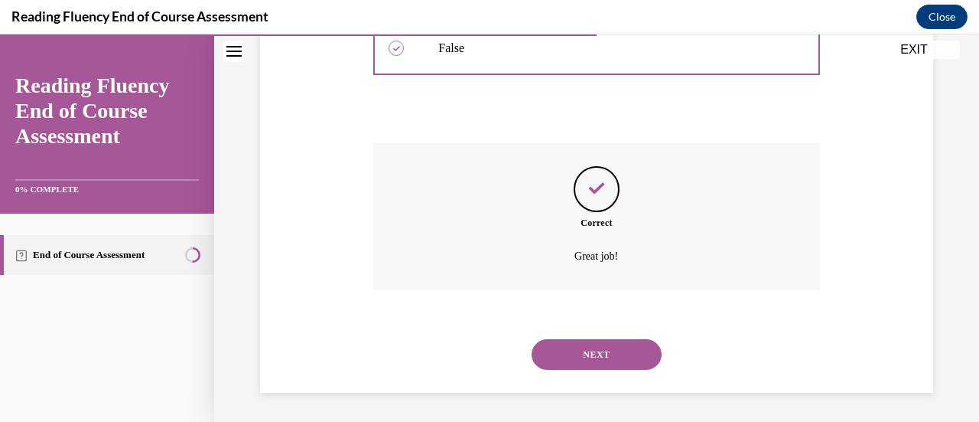
scroll to position [451, 0]
click at [574, 350] on button "NEXT" at bounding box center [597, 353] width 130 height 31
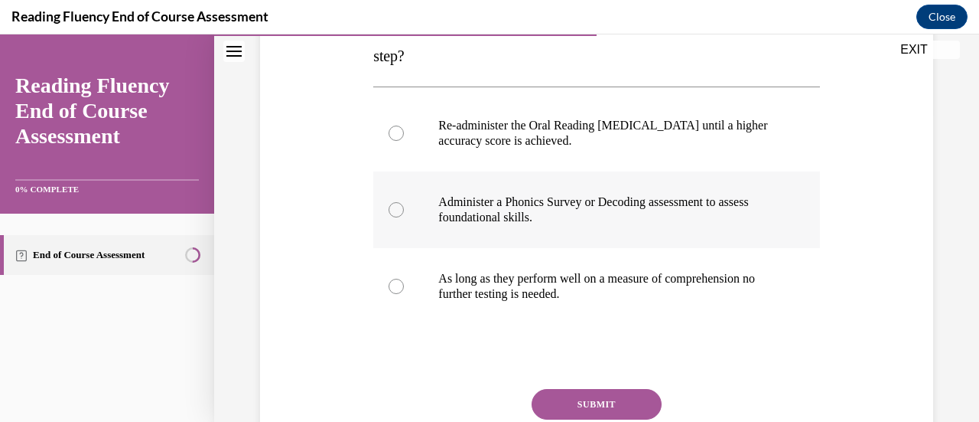
scroll to position [230, 0]
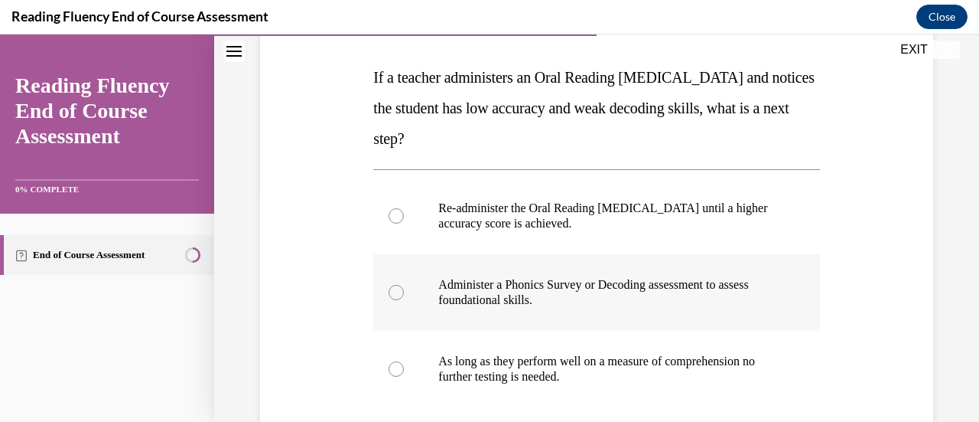
click at [526, 281] on p "Administer a Phonics Survey or Decoding assessment to assess foundational skill…" at bounding box center [609, 292] width 343 height 31
click at [404, 285] on input "Administer a Phonics Survey or Decoding assessment to assess foundational skill…" at bounding box center [396, 292] width 15 height 15
radio input "true"
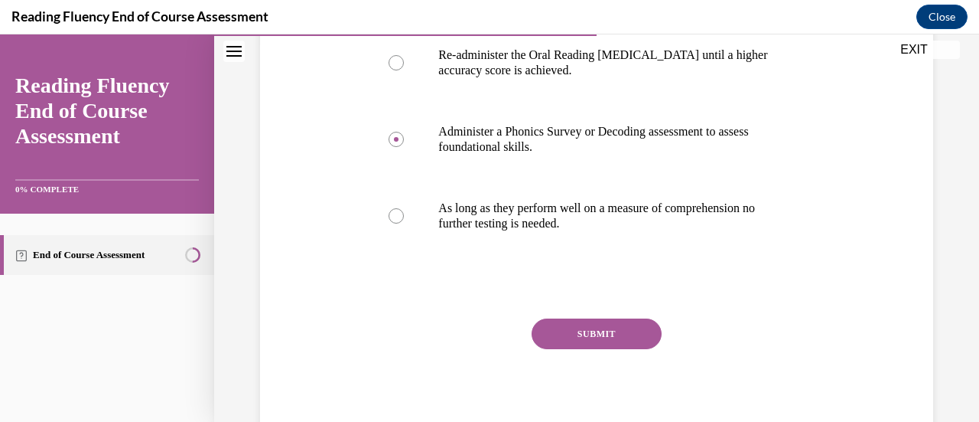
click at [607, 327] on button "SUBMIT" at bounding box center [597, 333] width 130 height 31
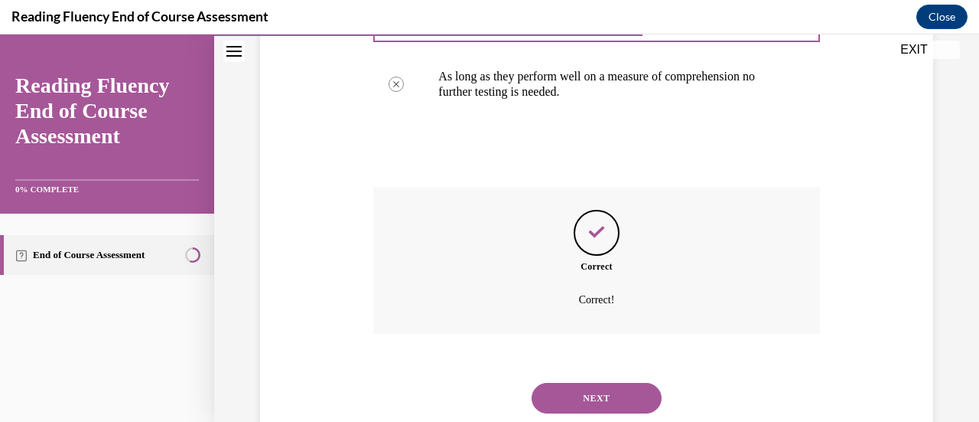
scroll to position [558, 0]
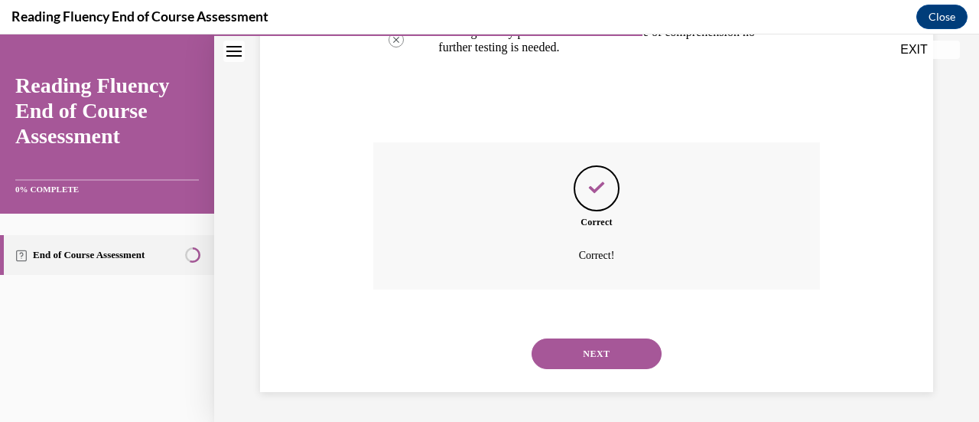
click at [609, 353] on button "NEXT" at bounding box center [597, 353] width 130 height 31
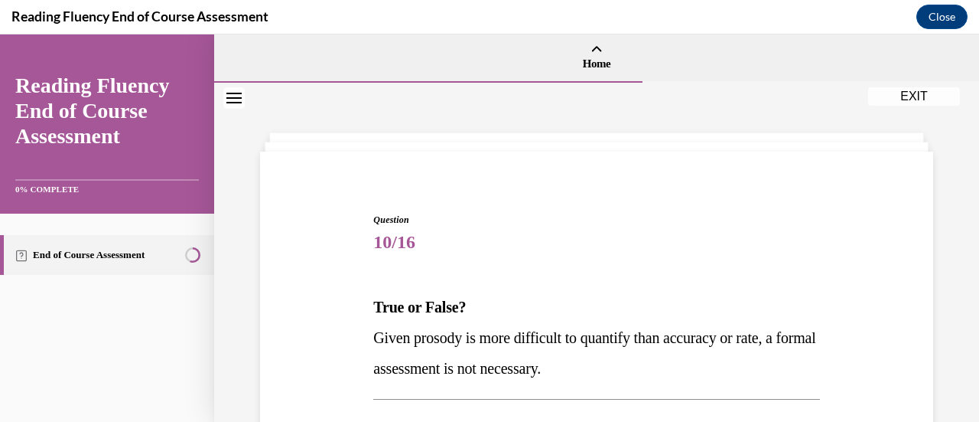
scroll to position [77, 0]
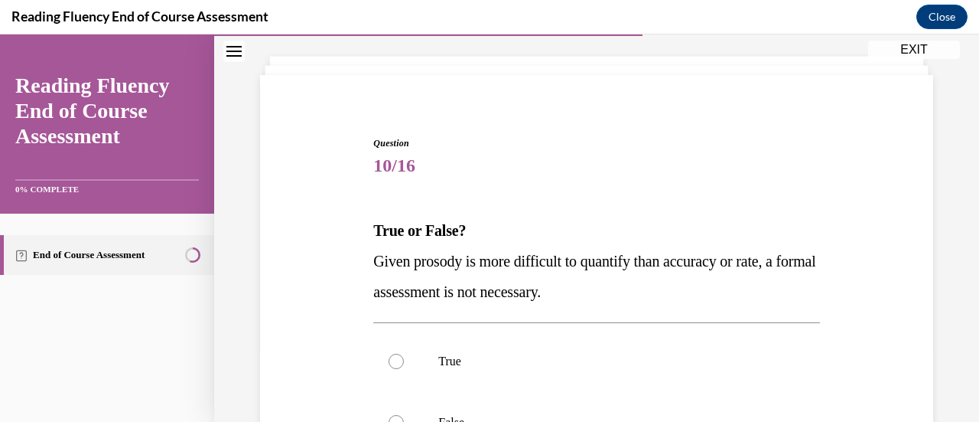
drag, startPoint x: 371, startPoint y: 256, endPoint x: 646, endPoint y: 296, distance: 278.3
click at [646, 296] on p "Given prosody is more difficult to quantify than accuracy or rate, a formal ass…" at bounding box center [596, 276] width 446 height 61
copy span "Given prosody is more difficult to quantify than accuracy or rate, a formal ass…"
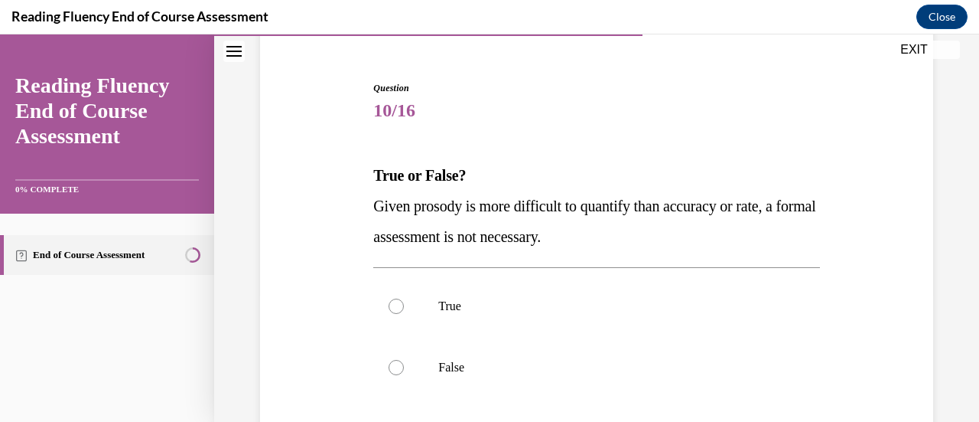
scroll to position [153, 0]
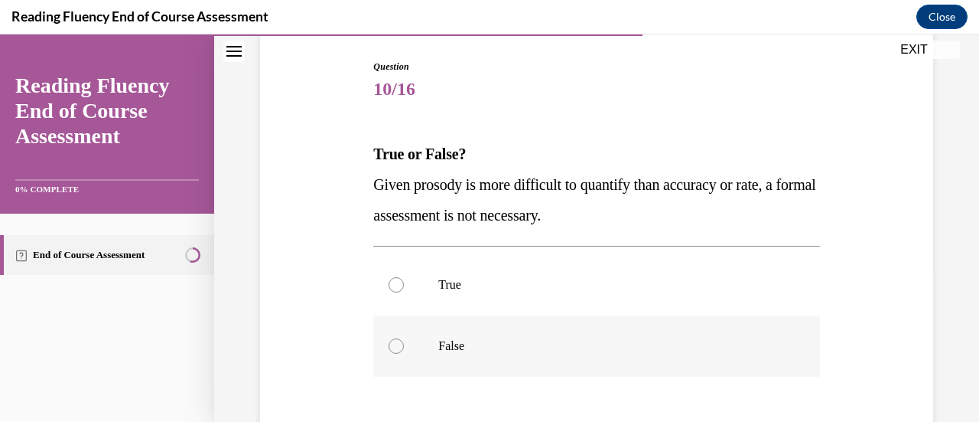
click at [444, 337] on label "False" at bounding box center [596, 345] width 446 height 61
click at [404, 338] on input "False" at bounding box center [396, 345] width 15 height 15
radio input "true"
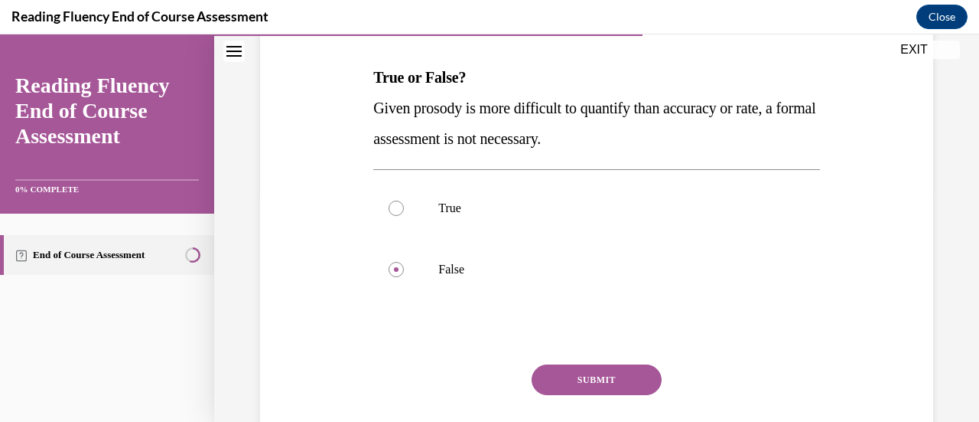
click at [611, 373] on button "SUBMIT" at bounding box center [597, 379] width 130 height 31
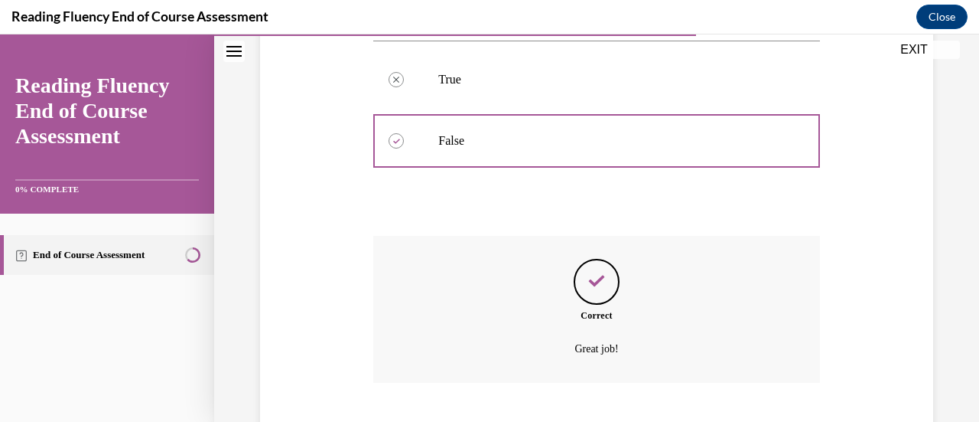
scroll to position [451, 0]
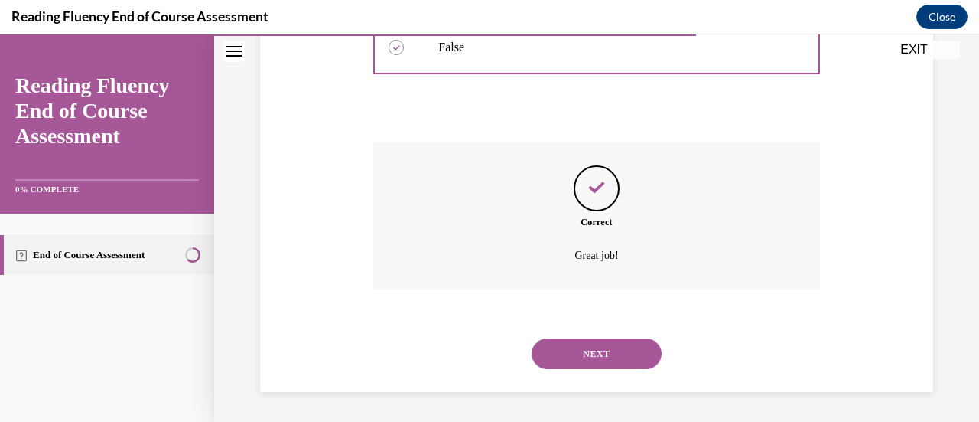
click at [584, 353] on button "NEXT" at bounding box center [597, 353] width 130 height 31
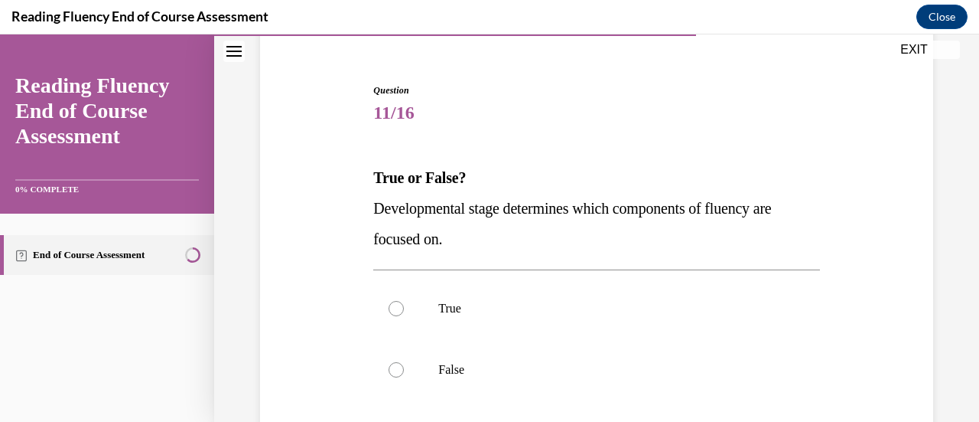
scroll to position [153, 0]
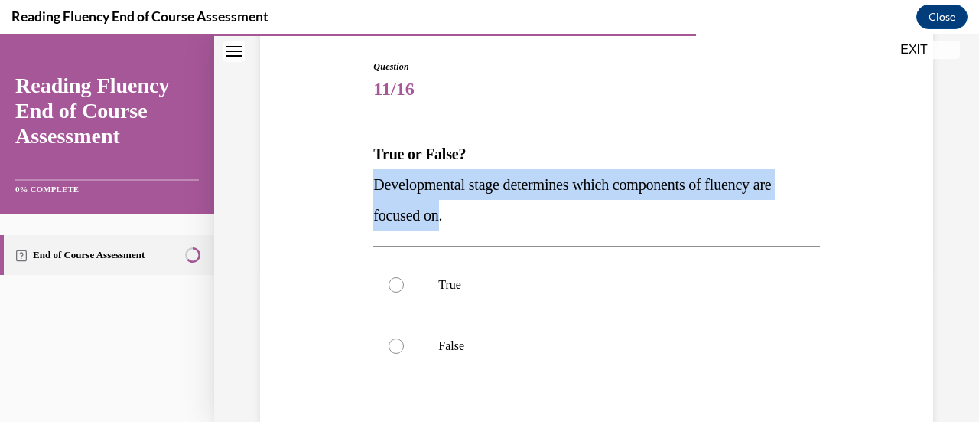
drag, startPoint x: 376, startPoint y: 181, endPoint x: 440, endPoint y: 220, distance: 75.2
click at [440, 220] on span "Developmental stage determines which components of fluency are focused on." at bounding box center [572, 199] width 398 height 47
copy span "Developmental stage determines which components of fluency are focused on"
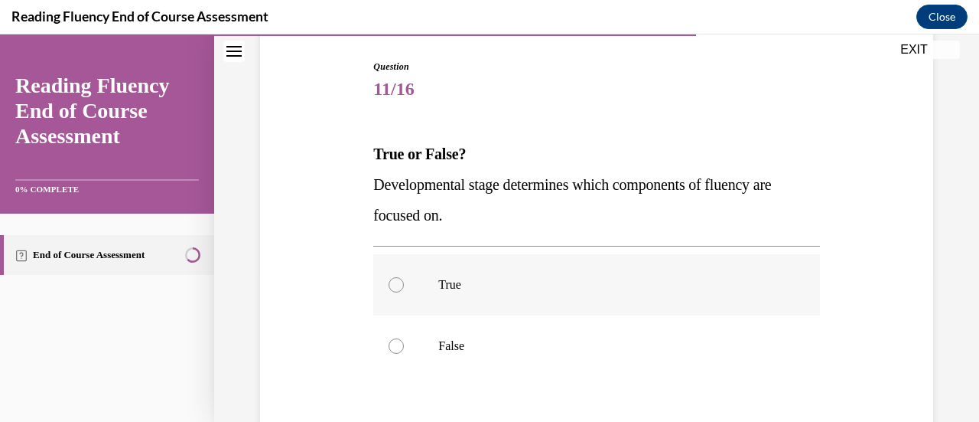
click at [445, 280] on p "True" at bounding box center [609, 284] width 343 height 15
click at [404, 280] on input "True" at bounding box center [396, 284] width 15 height 15
radio input "true"
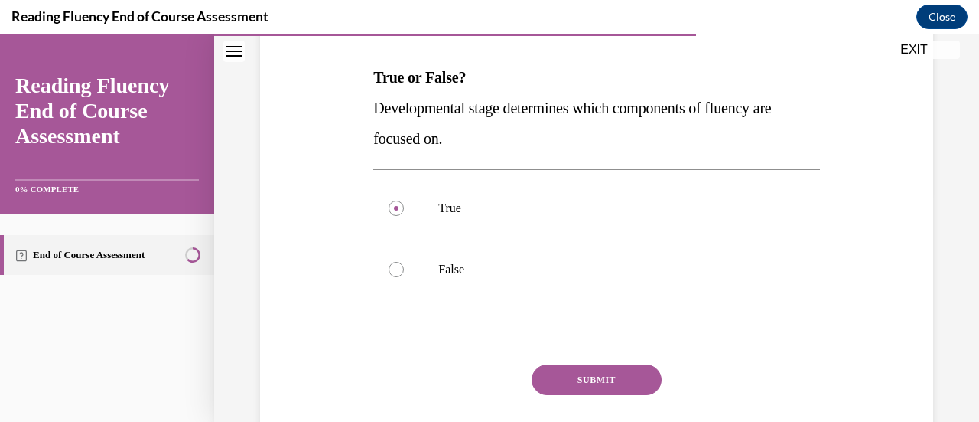
click at [629, 376] on button "SUBMIT" at bounding box center [597, 379] width 130 height 31
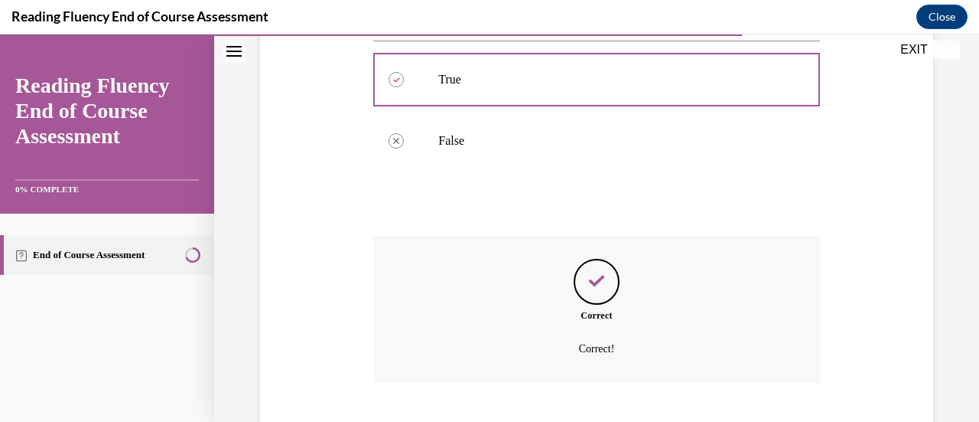
scroll to position [451, 0]
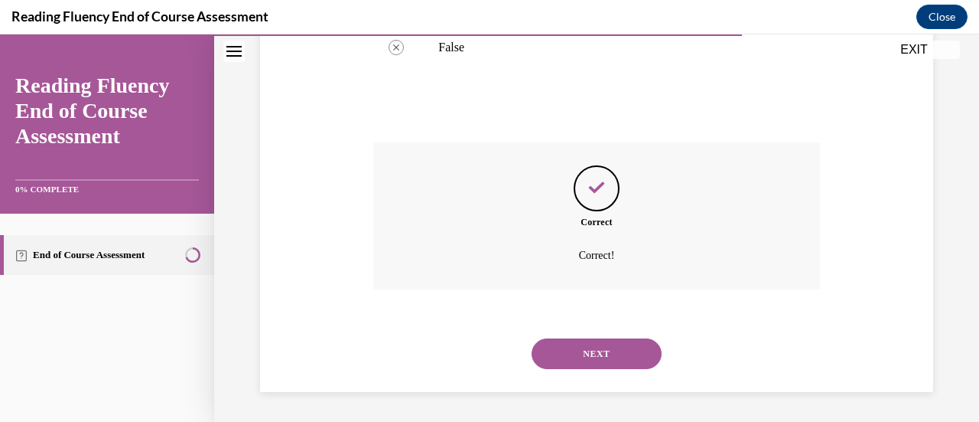
click at [620, 357] on button "NEXT" at bounding box center [597, 353] width 130 height 31
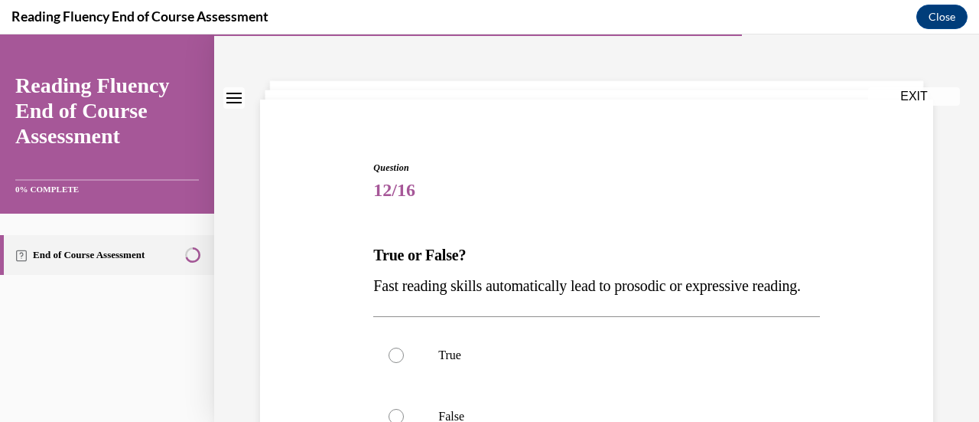
scroll to position [77, 0]
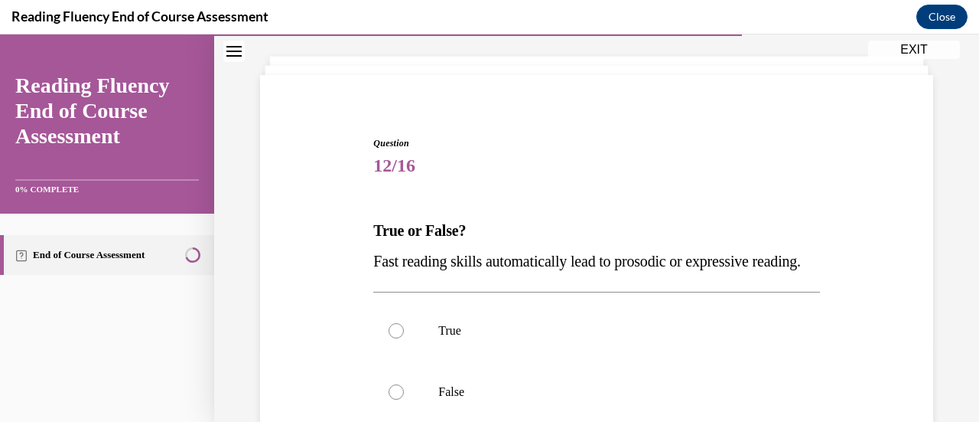
drag, startPoint x: 375, startPoint y: 256, endPoint x: 436, endPoint y: 292, distance: 71.4
click at [436, 276] on p "Fast reading skills automatically lead to prosodic or expressive reading." at bounding box center [596, 261] width 446 height 31
copy span "Fast reading skills automatically lead to prosodic or expressive reading."
click at [637, 194] on div "Question 12/16 True or False? Fast reading skills automatically lead to prosodi…" at bounding box center [596, 374] width 446 height 476
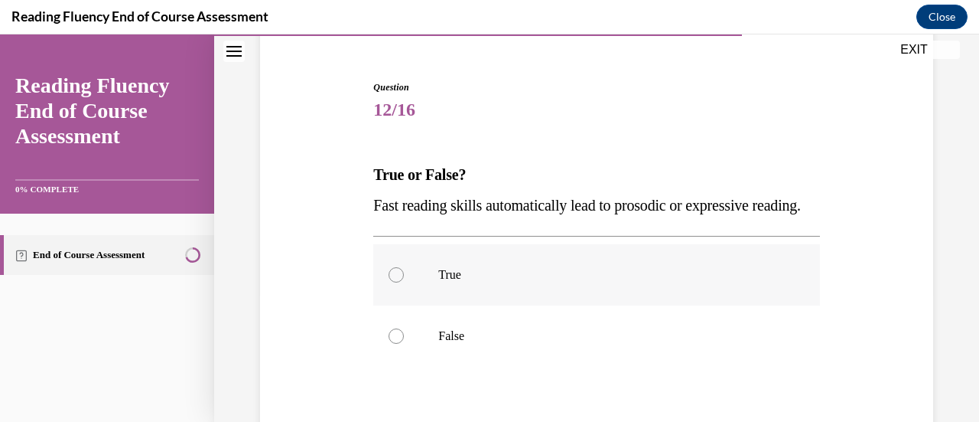
scroll to position [153, 0]
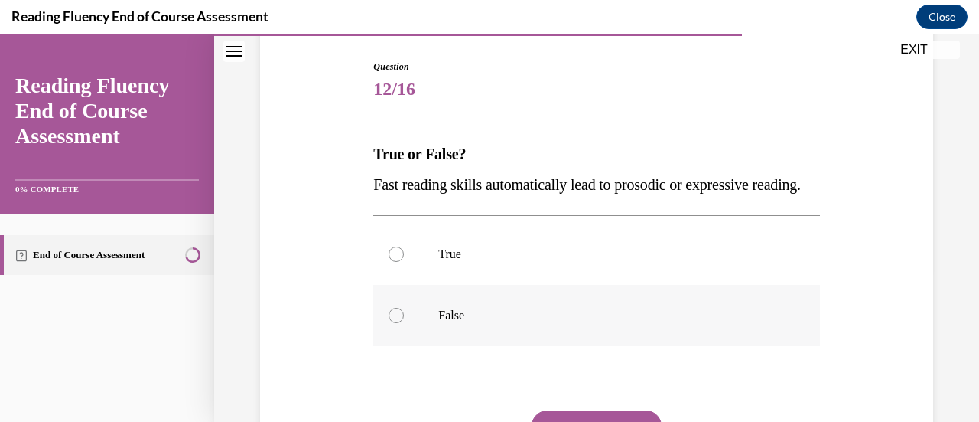
click at [441, 323] on p "False" at bounding box center [609, 315] width 343 height 15
click at [404, 323] on input "False" at bounding box center [396, 315] width 15 height 15
radio input "true"
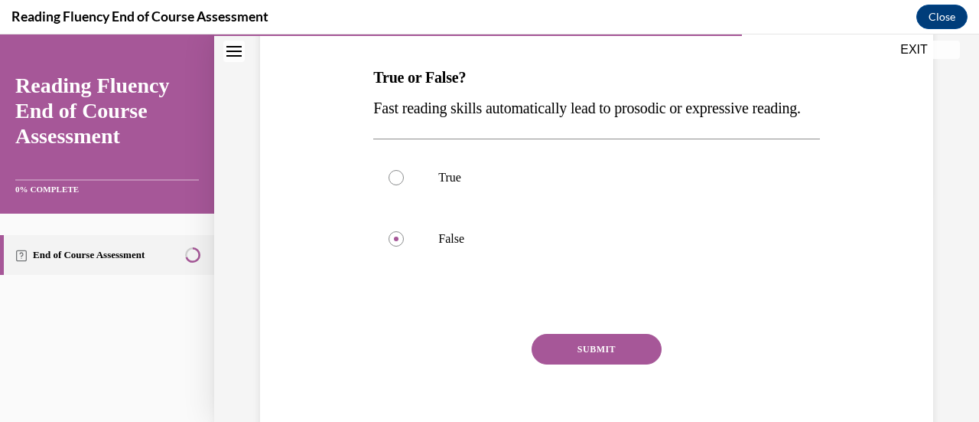
click at [612, 364] on button "SUBMIT" at bounding box center [597, 349] width 130 height 31
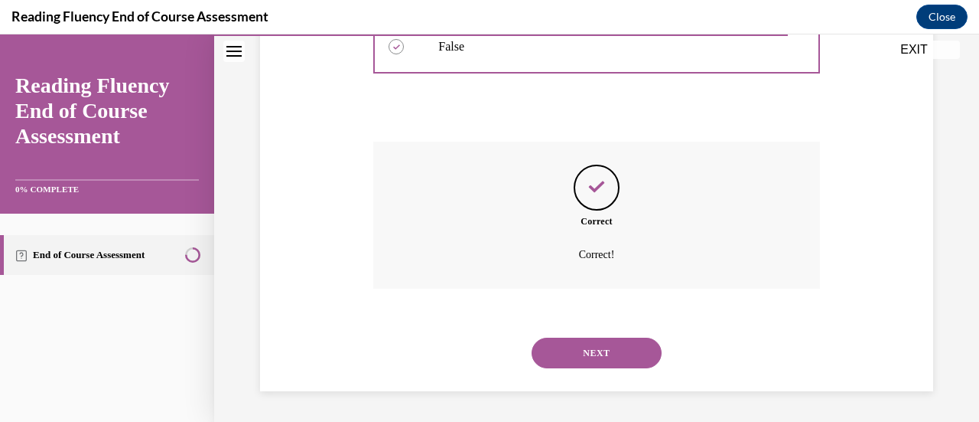
scroll to position [451, 0]
click at [566, 357] on button "NEXT" at bounding box center [597, 352] width 130 height 31
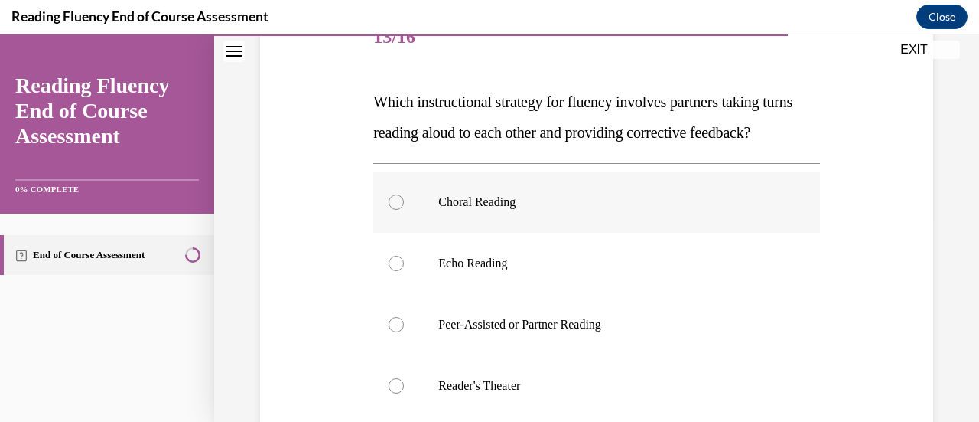
scroll to position [230, 0]
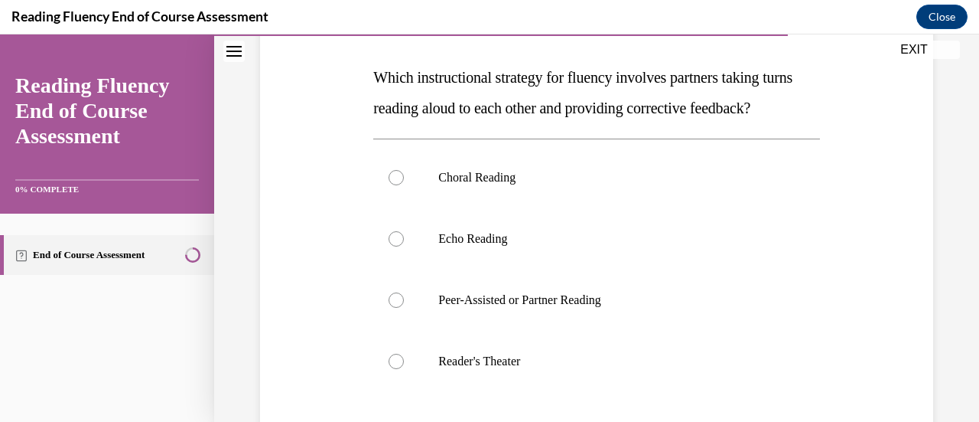
drag, startPoint x: 373, startPoint y: 72, endPoint x: 456, endPoint y: 132, distance: 103.0
click at [456, 123] on p "Which instructional strategy for fluency involves partners taking turns reading…" at bounding box center [596, 92] width 446 height 61
copy span "Which instructional strategy for fluency involves partners taking turns reading…"
click at [548, 308] on p "Peer-Assisted or Partner Reading" at bounding box center [609, 299] width 343 height 15
click at [404, 308] on input "Peer-Assisted or Partner Reading" at bounding box center [396, 299] width 15 height 15
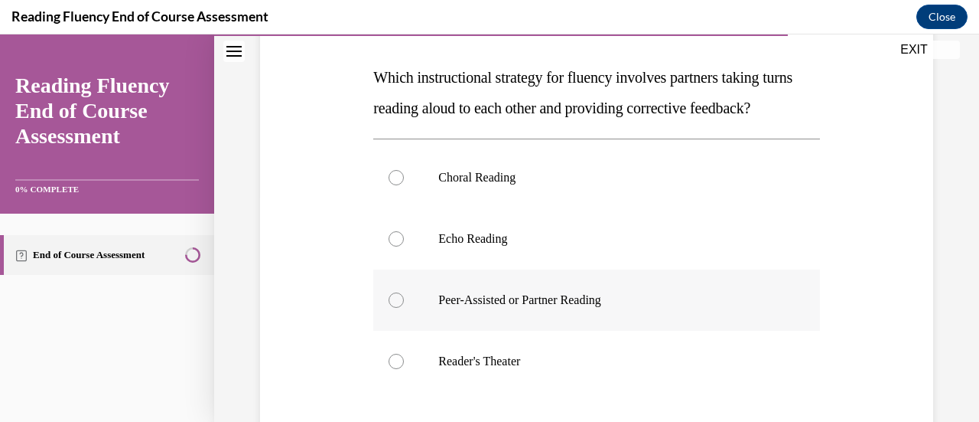
radio input "true"
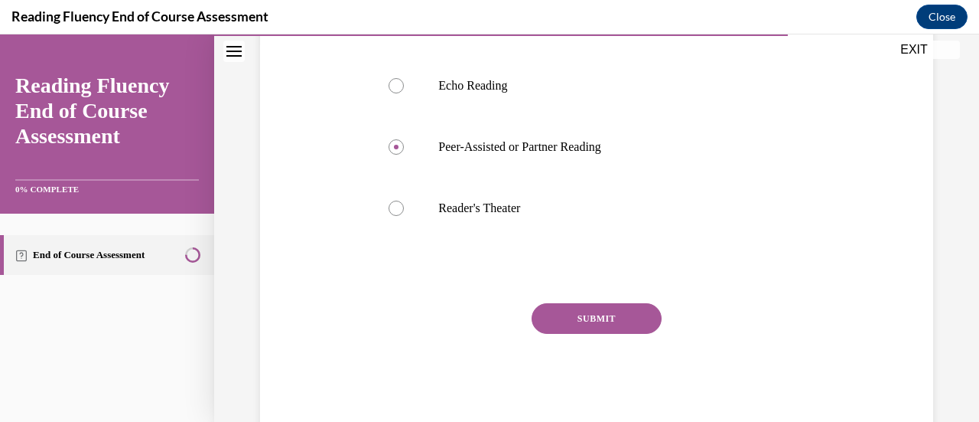
click at [630, 334] on button "SUBMIT" at bounding box center [597, 318] width 130 height 31
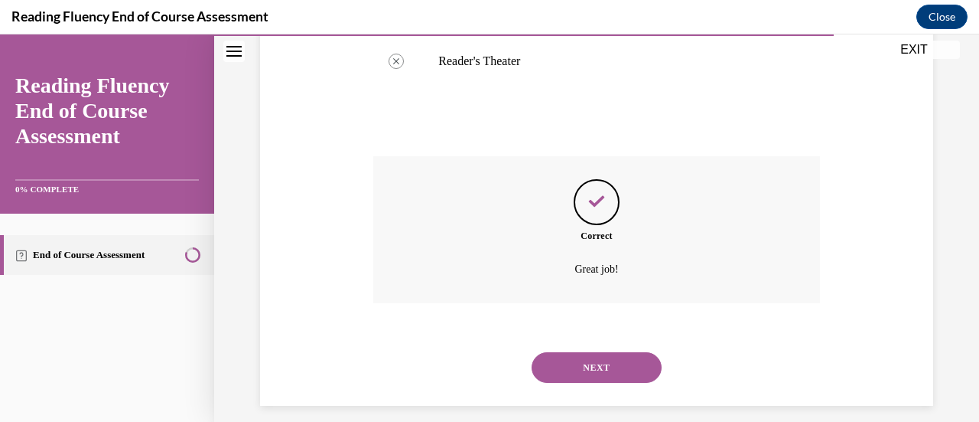
scroll to position [574, 0]
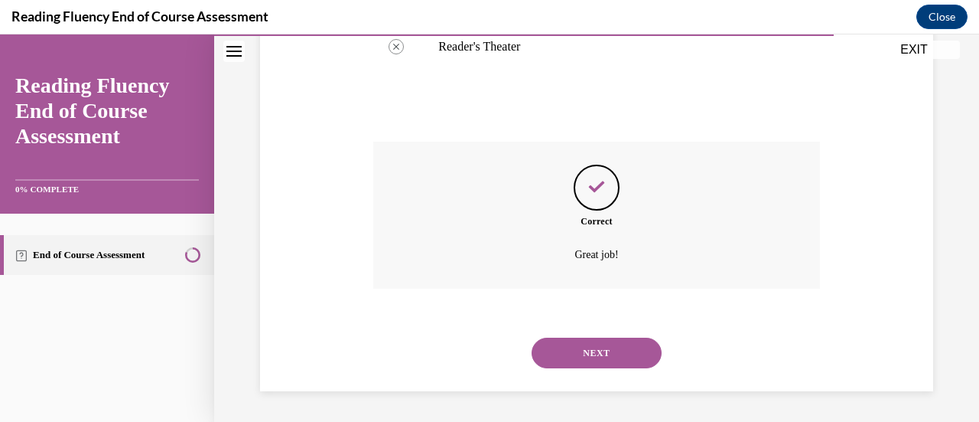
click at [552, 356] on button "NEXT" at bounding box center [597, 352] width 130 height 31
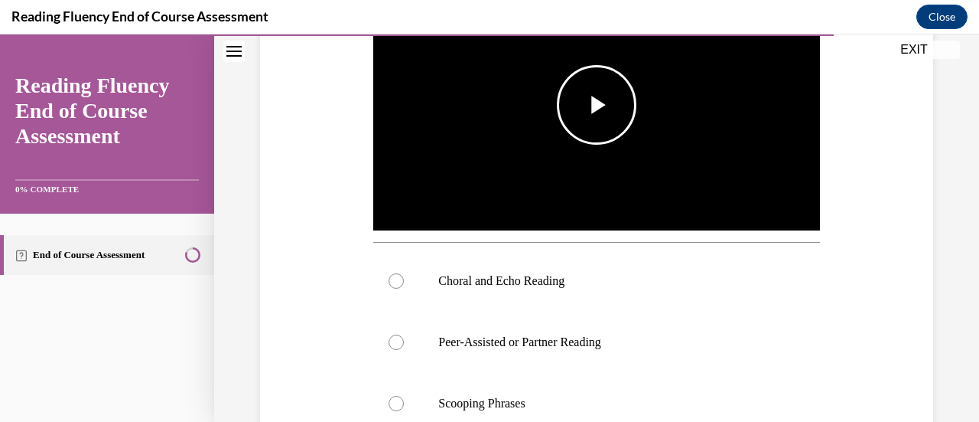
scroll to position [306, 0]
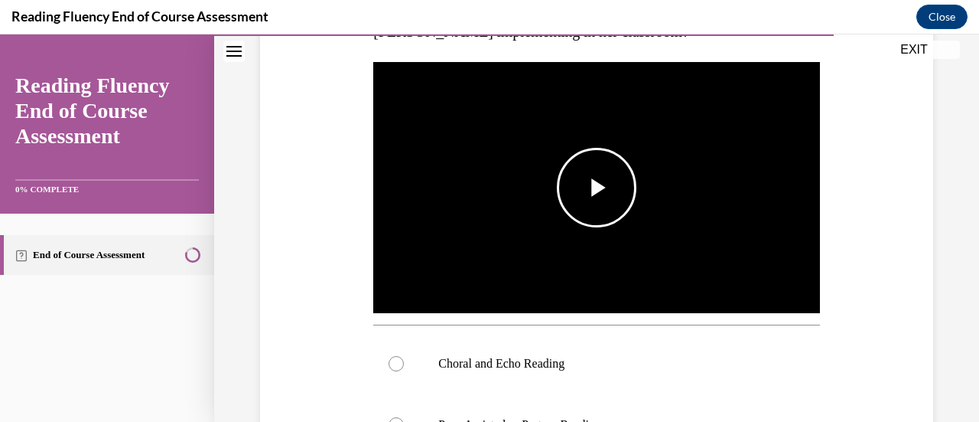
click at [597, 187] on span "Video player" at bounding box center [597, 187] width 0 height 0
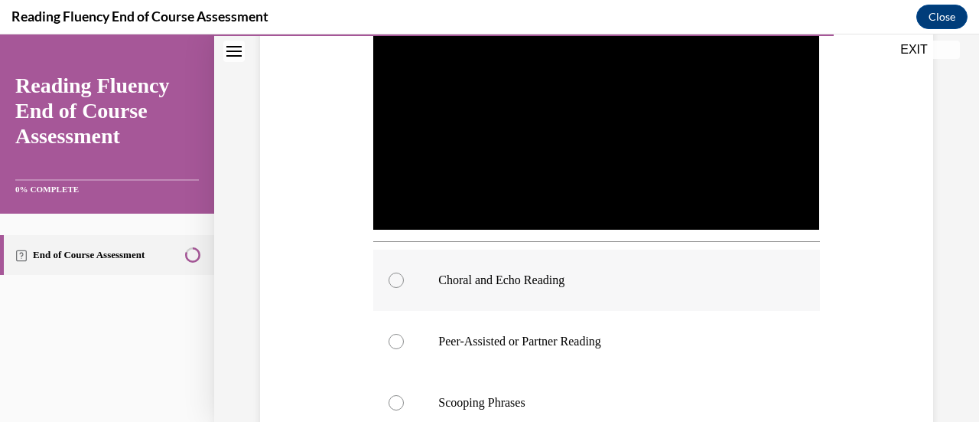
scroll to position [383, 0]
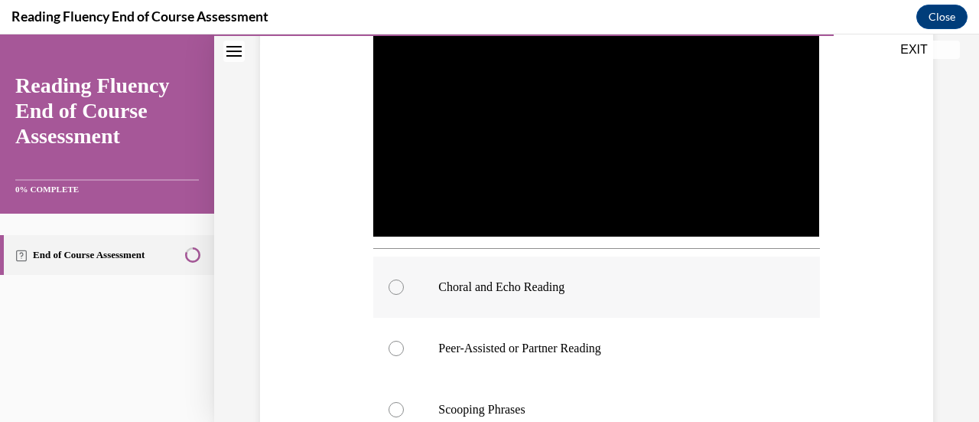
click at [454, 282] on p "Choral and Echo Reading" at bounding box center [609, 286] width 343 height 15
click at [404, 282] on input "Choral and Echo Reading" at bounding box center [396, 286] width 15 height 15
radio input "true"
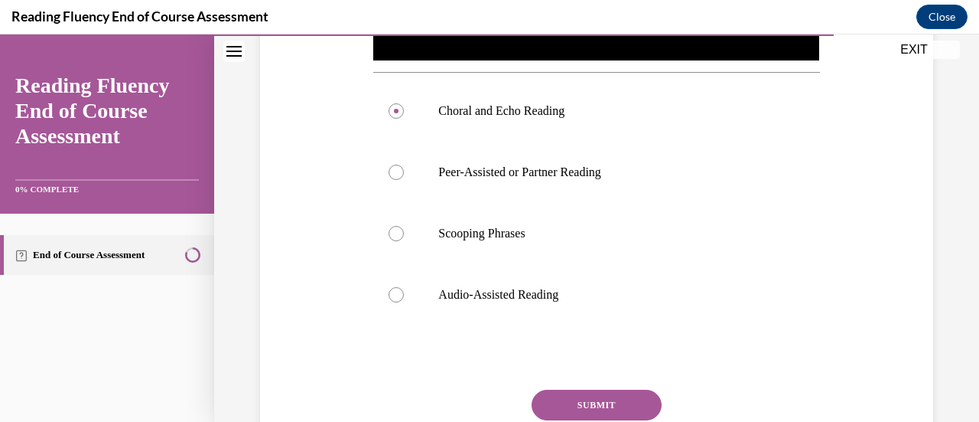
scroll to position [612, 0]
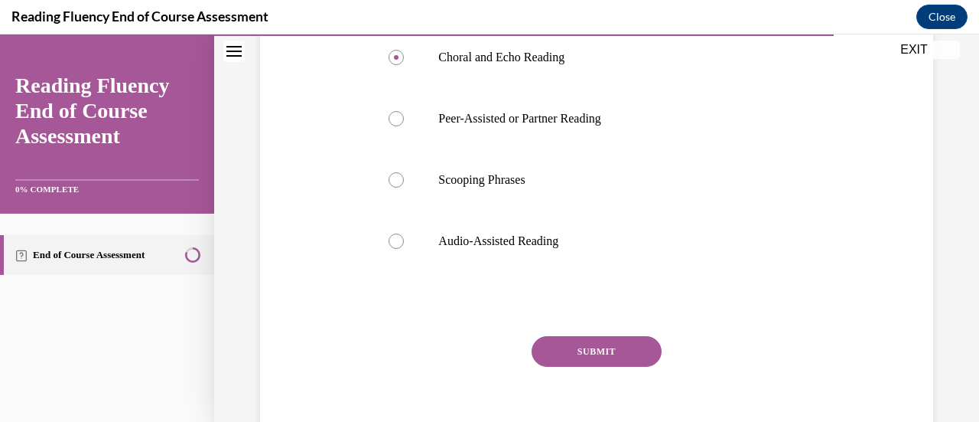
click at [577, 357] on button "SUBMIT" at bounding box center [597, 351] width 130 height 31
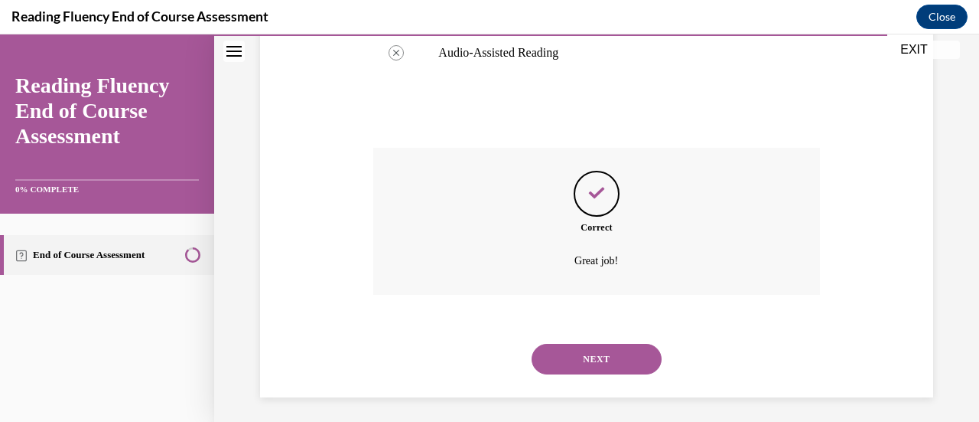
scroll to position [801, 0]
click at [627, 345] on button "NEXT" at bounding box center [597, 358] width 130 height 31
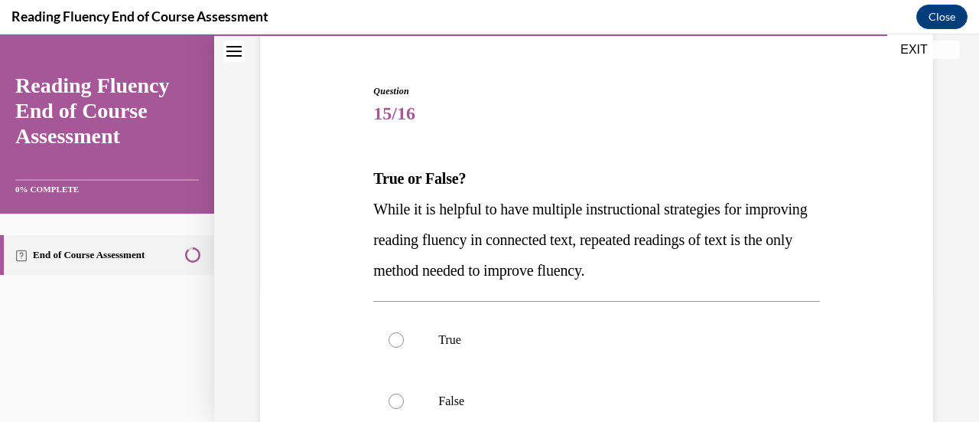
scroll to position [153, 0]
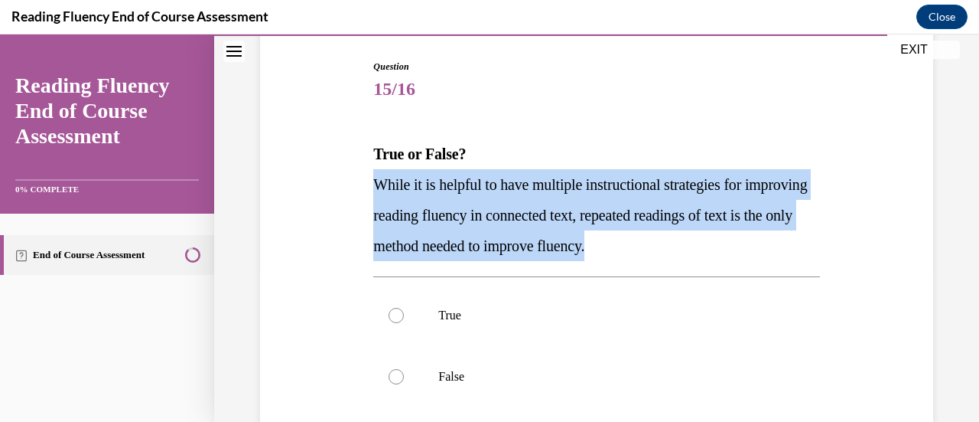
drag, startPoint x: 372, startPoint y: 179, endPoint x: 800, endPoint y: 247, distance: 433.8
click at [800, 247] on p "While it is helpful to have multiple instructional strategies for improving rea…" at bounding box center [596, 215] width 446 height 92
copy span "While it is helpful to have multiple instructional strategies for improving rea…"
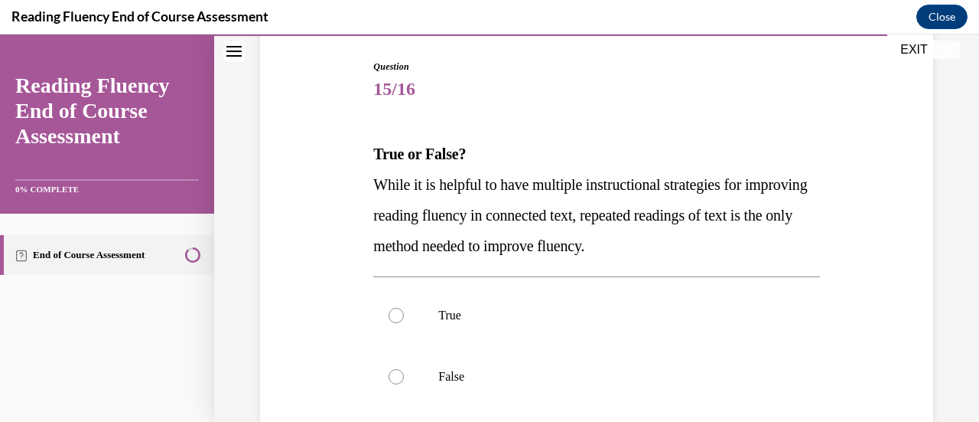
click at [629, 100] on span "15/16" at bounding box center [596, 88] width 446 height 31
click at [467, 375] on p "False" at bounding box center [609, 376] width 343 height 15
click at [404, 375] on input "False" at bounding box center [396, 376] width 15 height 15
radio input "true"
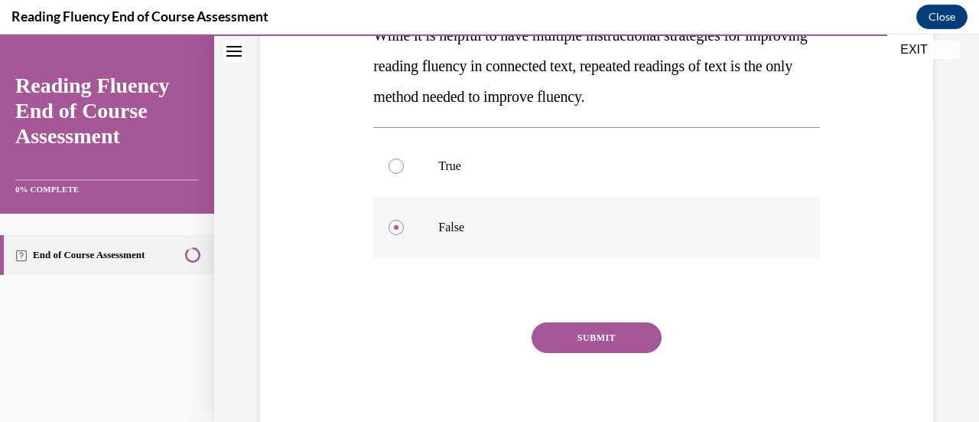
scroll to position [306, 0]
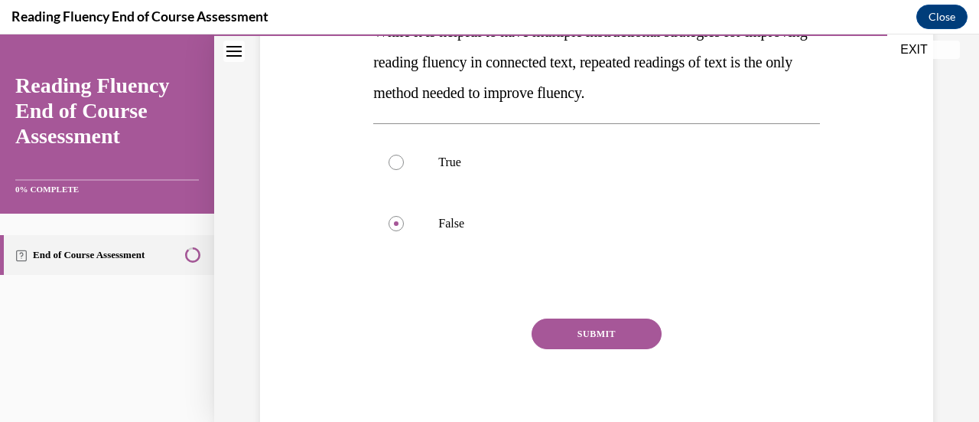
click at [579, 327] on button "SUBMIT" at bounding box center [597, 333] width 130 height 31
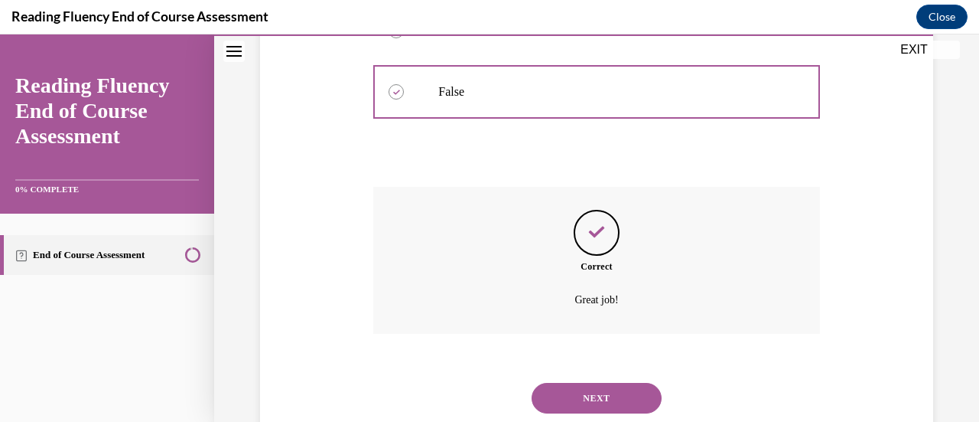
scroll to position [482, 0]
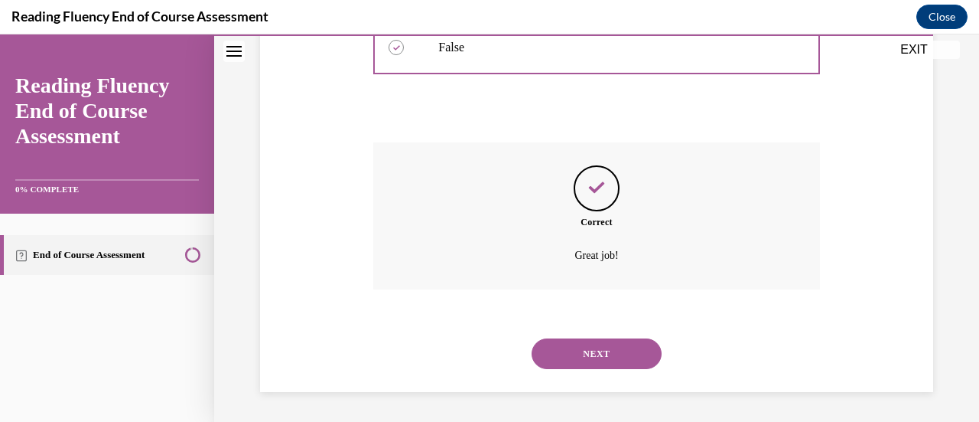
click at [597, 345] on button "NEXT" at bounding box center [597, 353] width 130 height 31
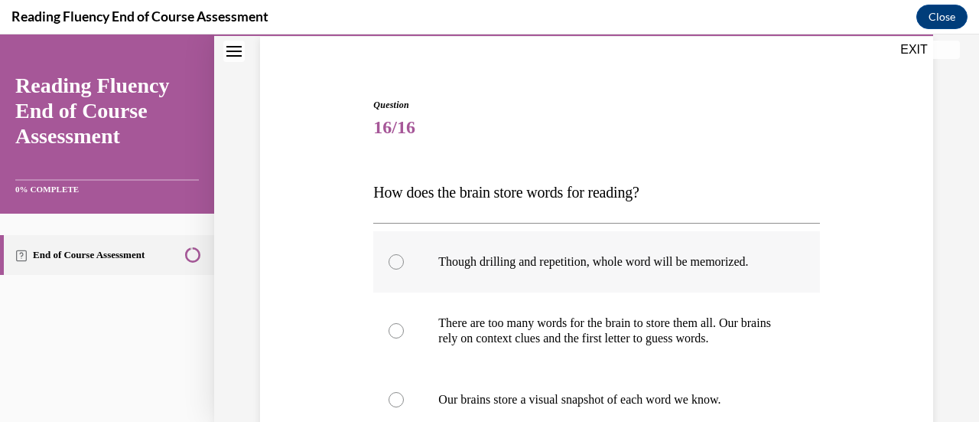
scroll to position [153, 0]
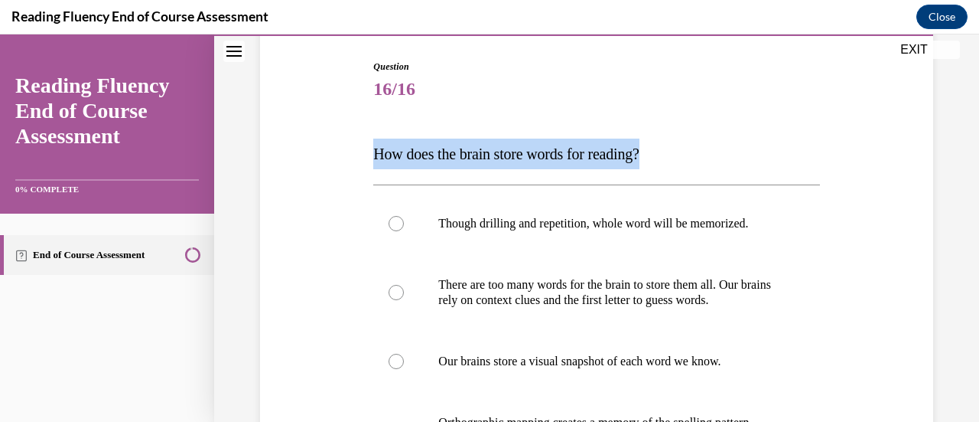
drag, startPoint x: 376, startPoint y: 149, endPoint x: 714, endPoint y: 158, distance: 337.5
click at [714, 158] on p "How does the brain store words for reading?" at bounding box center [596, 153] width 446 height 31
copy span "How does the brain store words for reading?"
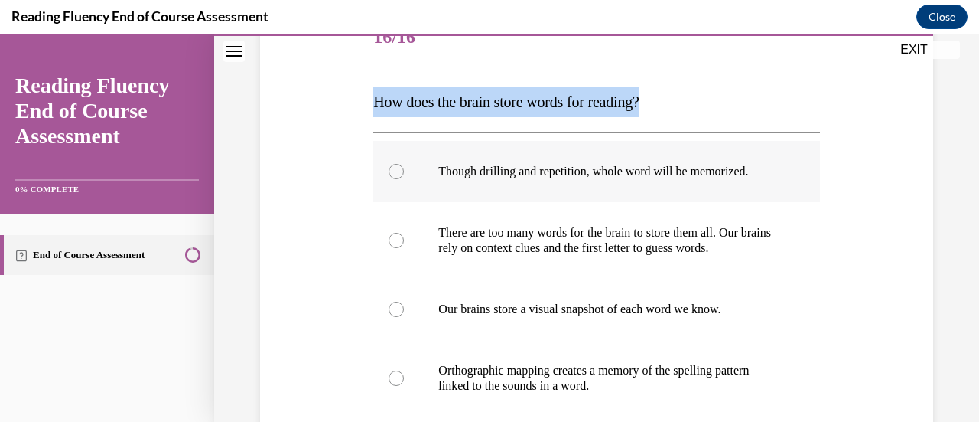
scroll to position [230, 0]
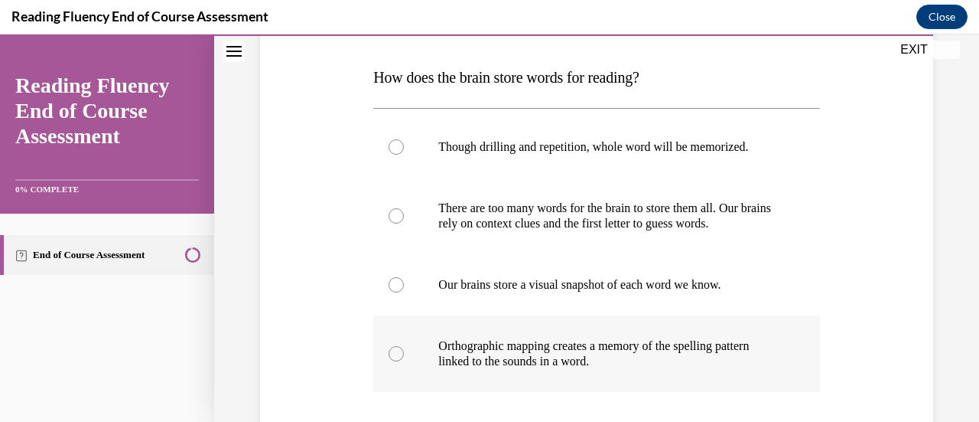
click at [529, 359] on p "Orthographic mapping creates a memory of the spelling pattern linked to the sou…" at bounding box center [609, 353] width 343 height 31
click at [404, 359] on input "Orthographic mapping creates a memory of the spelling pattern linked to the sou…" at bounding box center [396, 353] width 15 height 15
radio input "true"
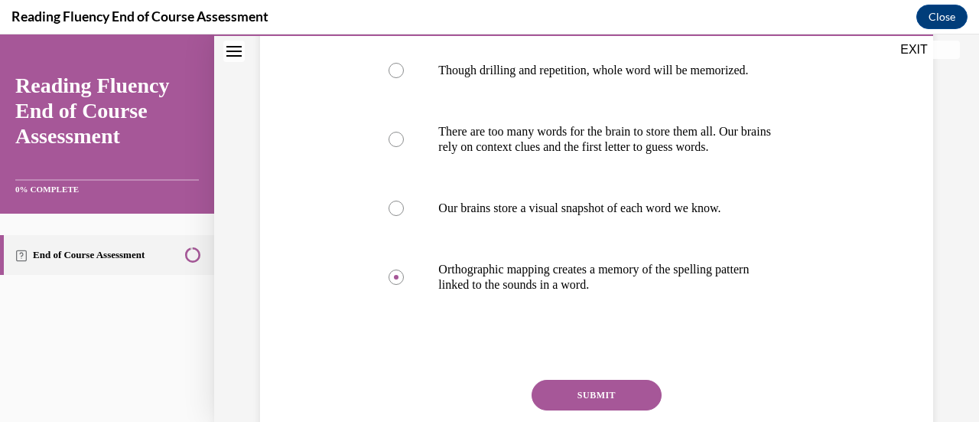
click at [613, 392] on button "SUBMIT" at bounding box center [597, 394] width 130 height 31
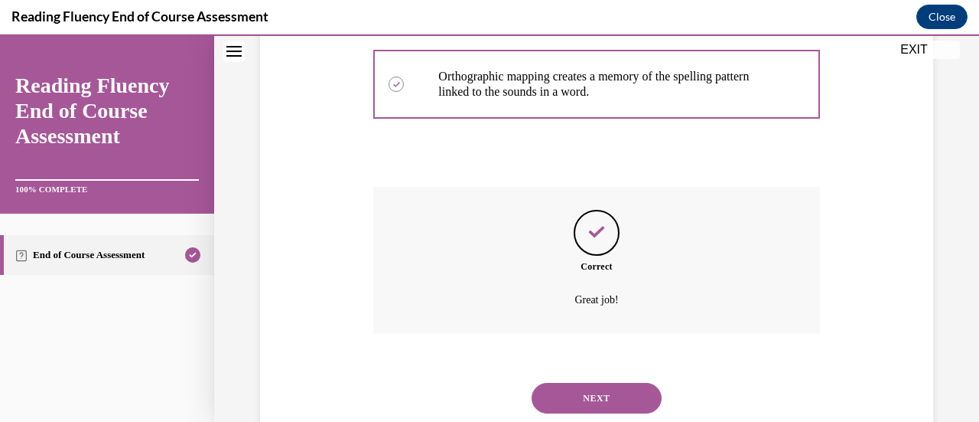
scroll to position [543, 0]
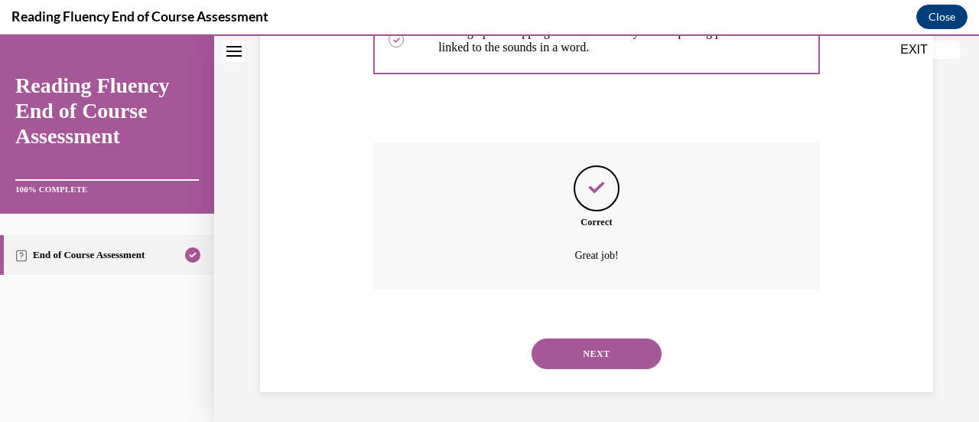
click at [612, 357] on button "NEXT" at bounding box center [597, 353] width 130 height 31
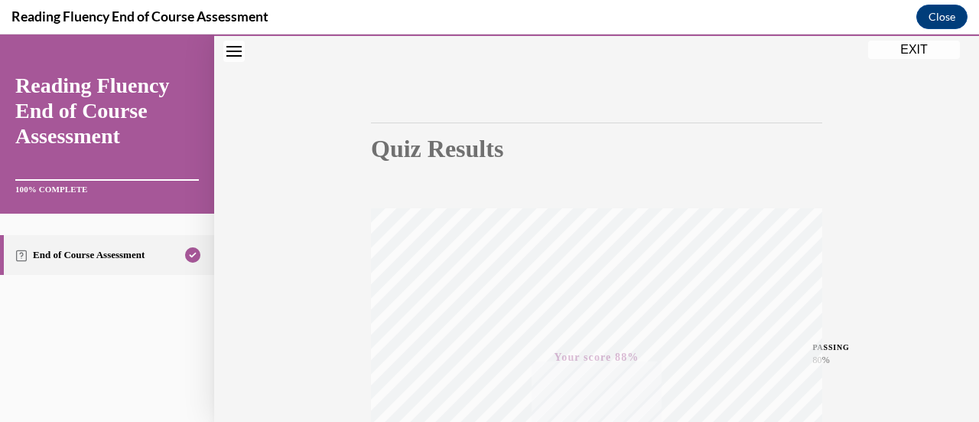
scroll to position [90, 0]
click at [917, 50] on button "EXIT" at bounding box center [914, 50] width 92 height 18
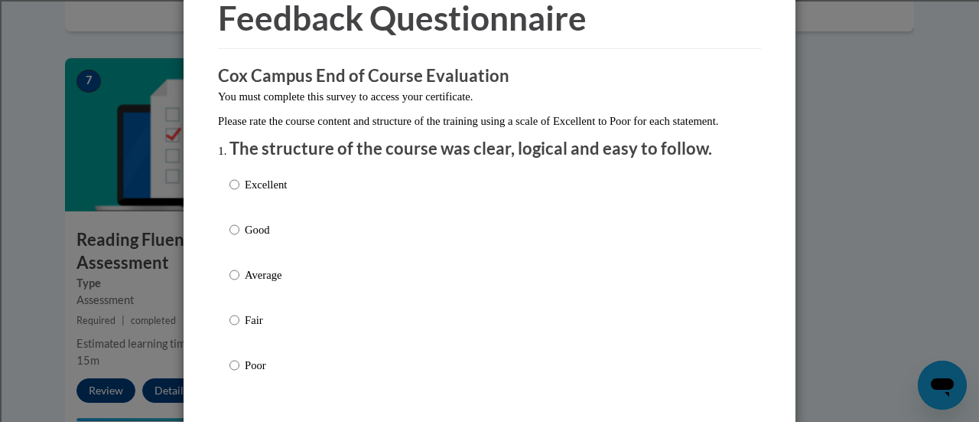
scroll to position [153, 0]
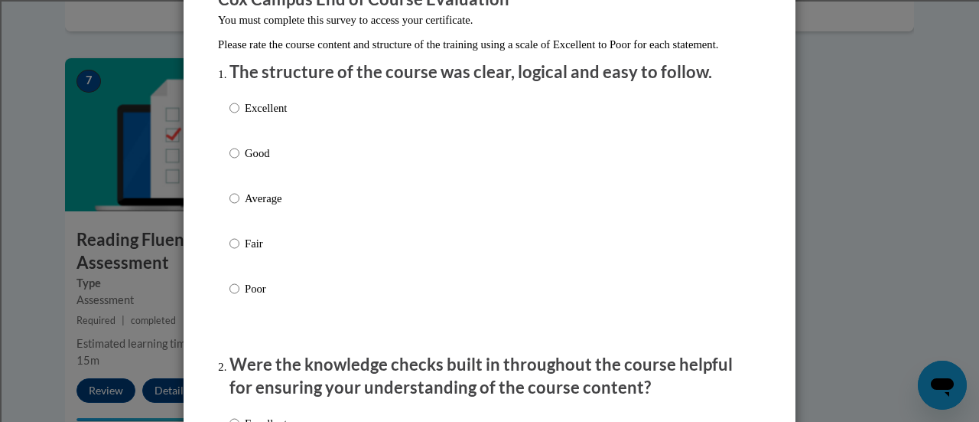
click at [251, 252] on p "Fair" at bounding box center [266, 243] width 42 height 17
click at [239, 252] on input "Fair" at bounding box center [235, 243] width 10 height 17
radio input "true"
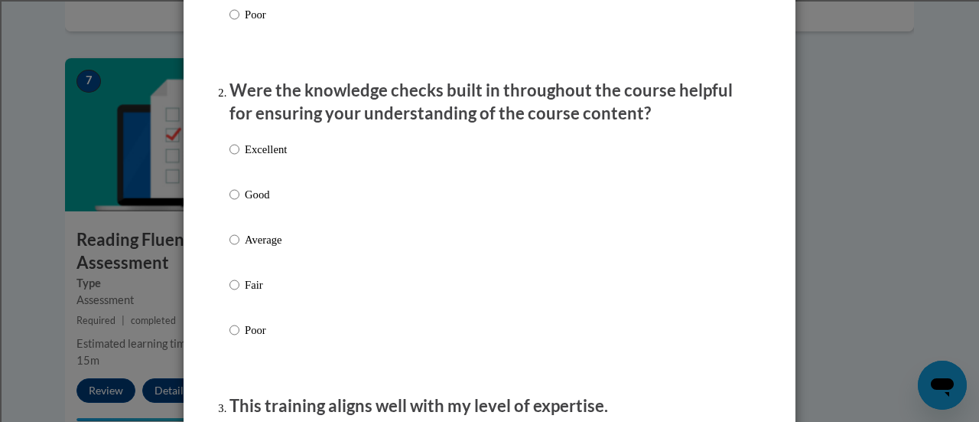
scroll to position [459, 0]
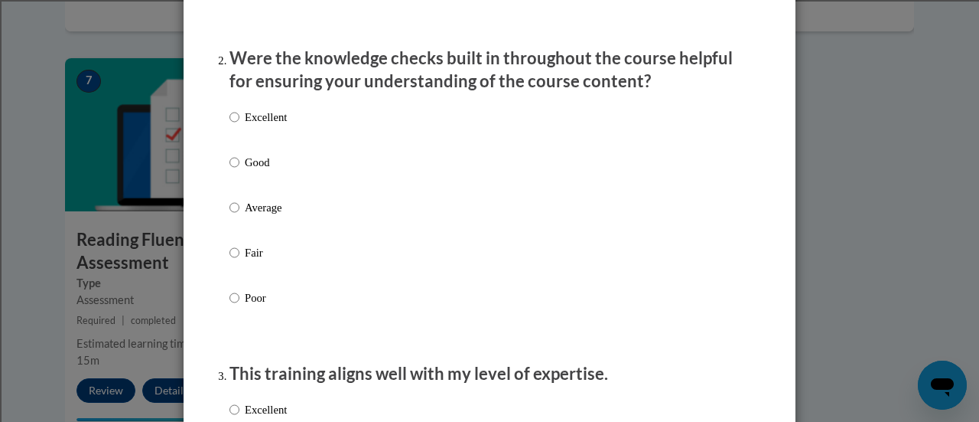
click at [243, 214] on div "Excellent Good Average Fair Poor" at bounding box center [258, 219] width 57 height 237
click at [262, 216] on p "Average" at bounding box center [266, 207] width 42 height 17
click at [239, 216] on input "Average" at bounding box center [235, 207] width 10 height 17
radio input "true"
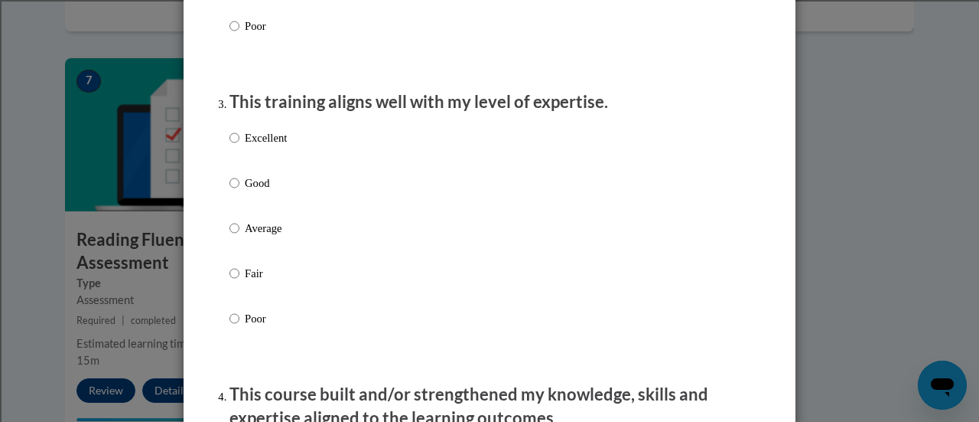
scroll to position [765, 0]
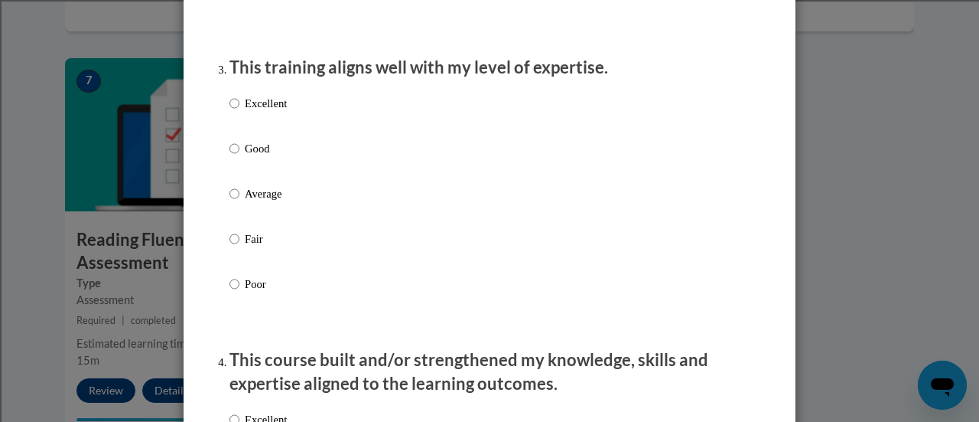
click at [251, 247] on p "Fair" at bounding box center [266, 238] width 42 height 17
click at [239, 247] on input "Fair" at bounding box center [235, 238] width 10 height 17
radio input "true"
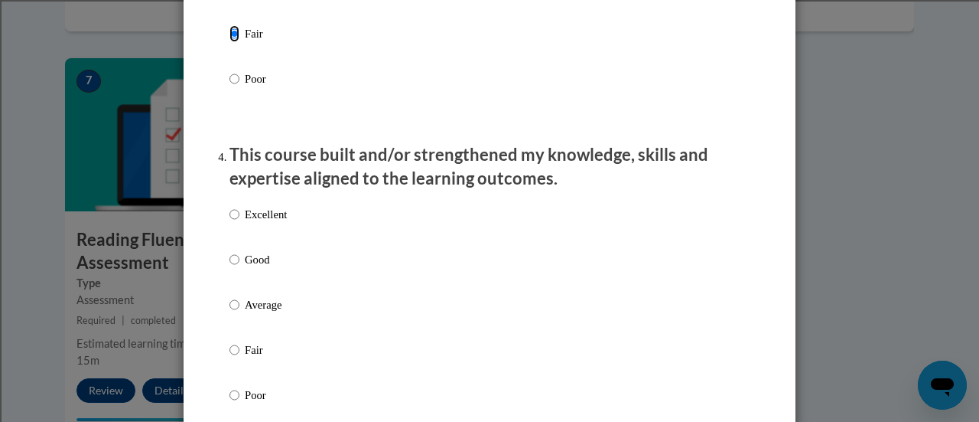
scroll to position [995, 0]
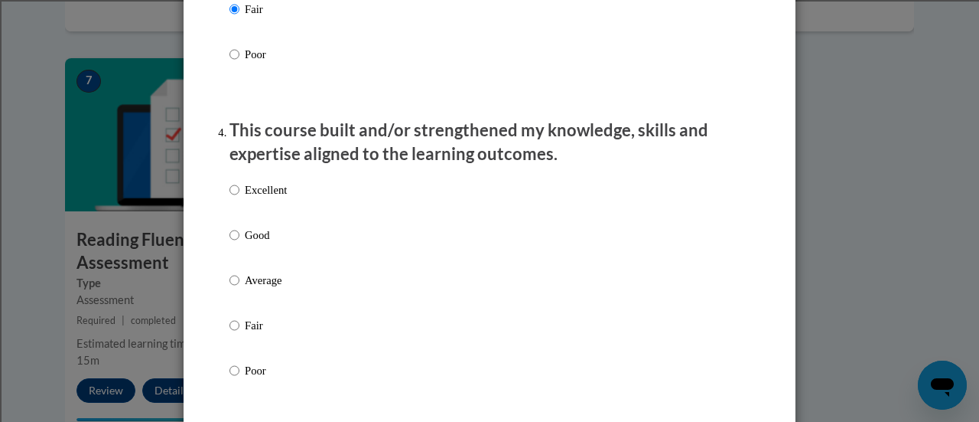
click at [248, 288] on p "Average" at bounding box center [266, 280] width 42 height 17
click at [239, 288] on input "Average" at bounding box center [235, 280] width 10 height 17
radio input "true"
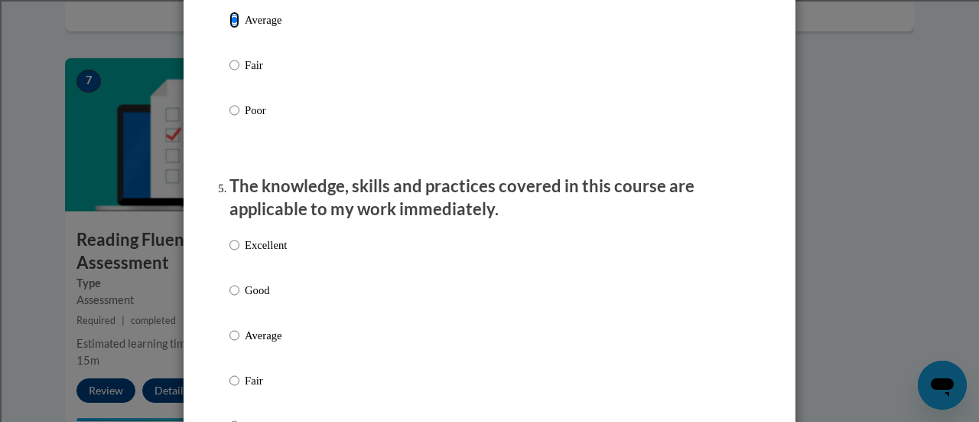
scroll to position [1301, 0]
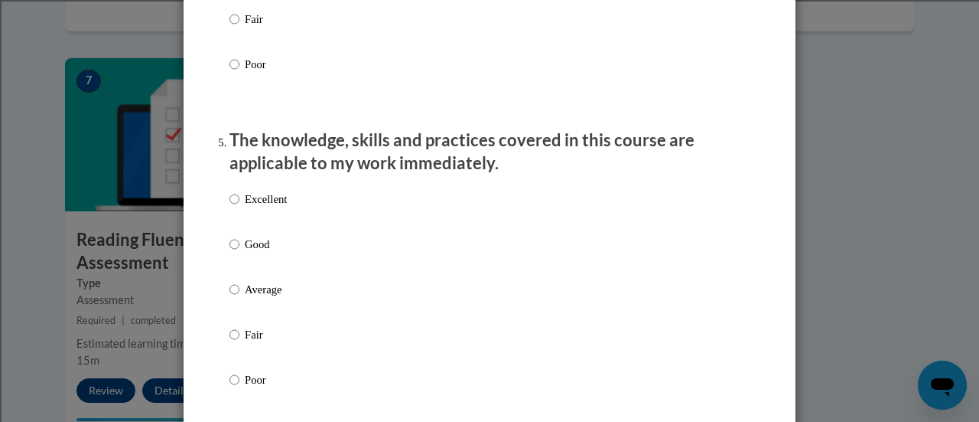
click at [263, 298] on p "Average" at bounding box center [266, 289] width 42 height 17
click at [239, 298] on input "Average" at bounding box center [235, 289] width 10 height 17
radio input "true"
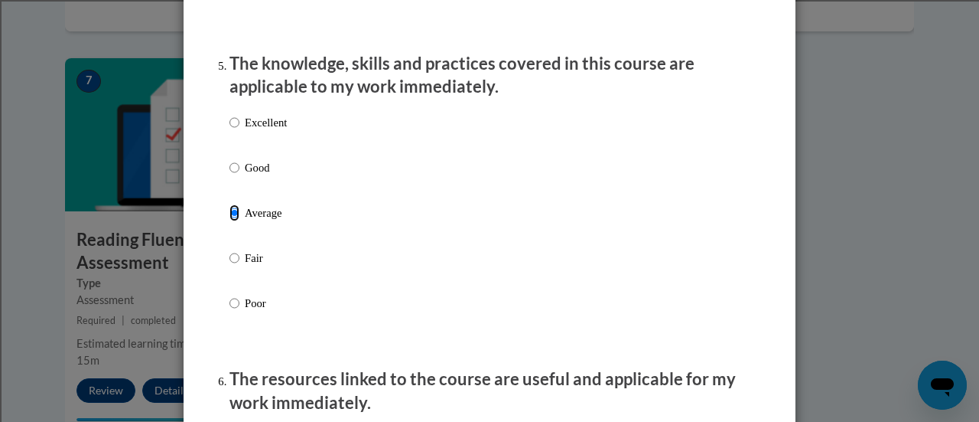
scroll to position [1530, 0]
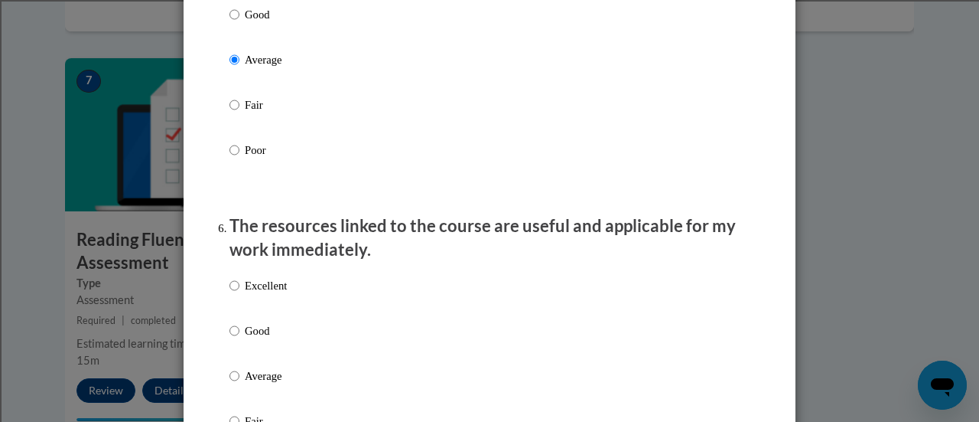
drag, startPoint x: 259, startPoint y: 388, endPoint x: 277, endPoint y: 385, distance: 17.9
click at [260, 384] on p "Average" at bounding box center [266, 375] width 42 height 17
click at [239, 384] on input "Average" at bounding box center [235, 375] width 10 height 17
radio input "true"
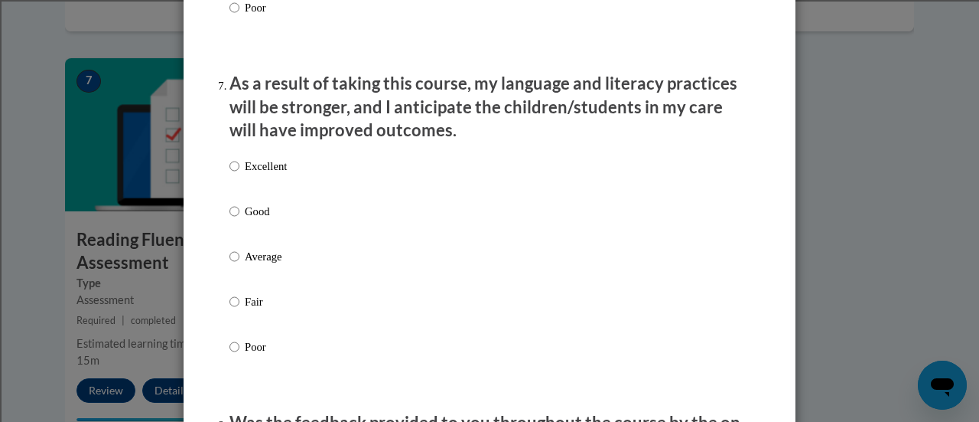
scroll to position [1989, 0]
click at [267, 264] on p "Average" at bounding box center [266, 255] width 42 height 17
click at [239, 264] on input "Average" at bounding box center [235, 255] width 10 height 17
radio input "true"
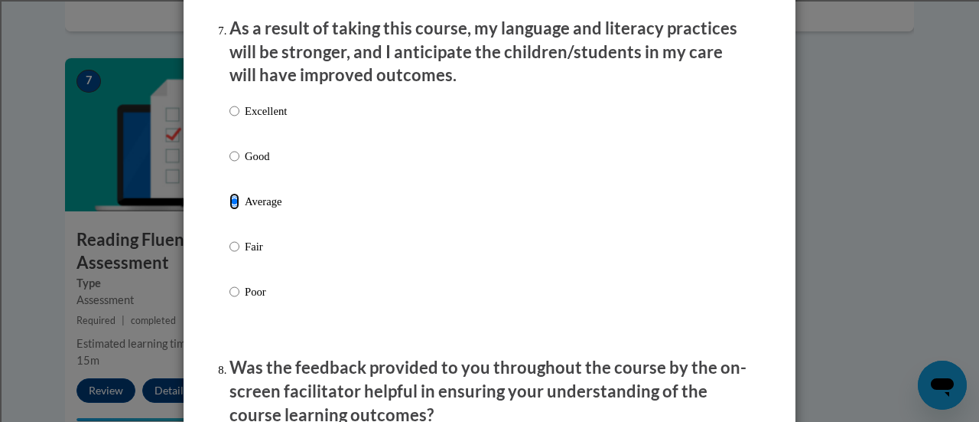
scroll to position [2295, 0]
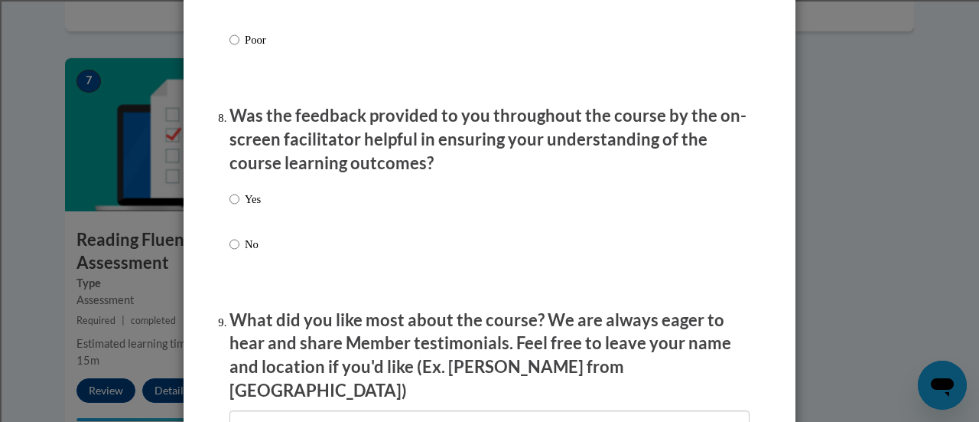
click at [245, 207] on p "Yes" at bounding box center [253, 199] width 16 height 17
click at [239, 207] on input "Yes" at bounding box center [235, 199] width 10 height 17
radio input "true"
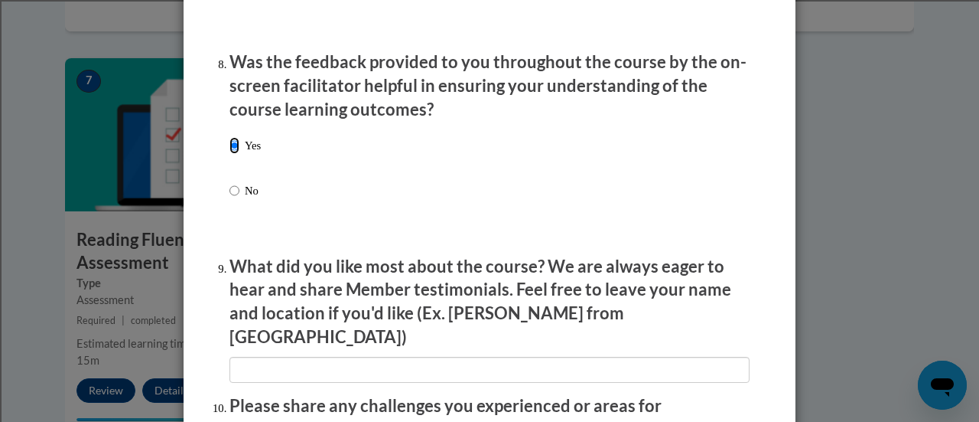
scroll to position [2448, 0]
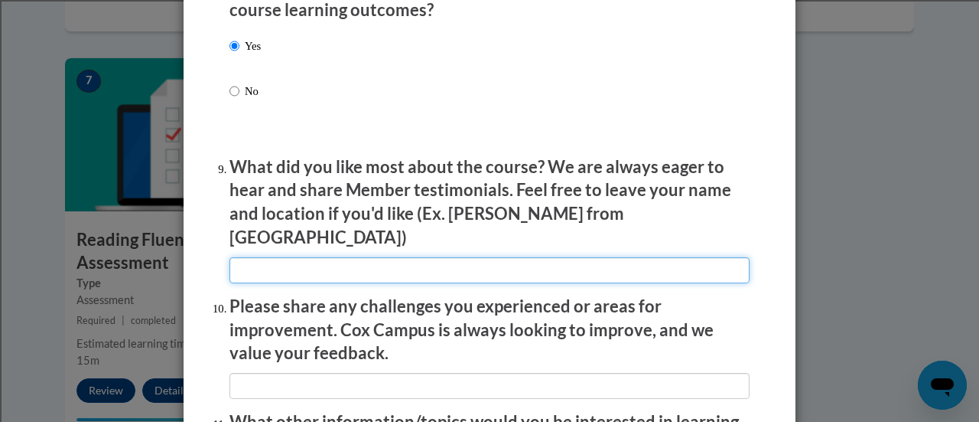
click at [371, 259] on input "textbox" at bounding box center [490, 270] width 520 height 26
type input "Can do it at home."
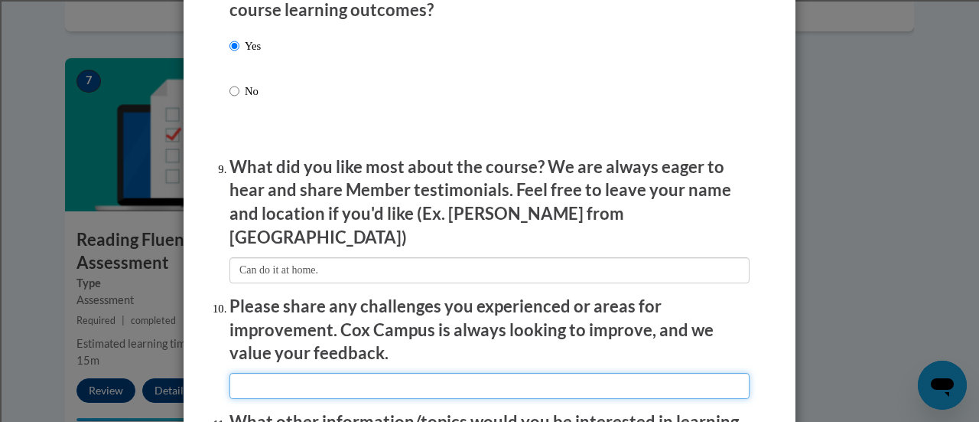
click at [402, 374] on input "textbox" at bounding box center [490, 386] width 520 height 26
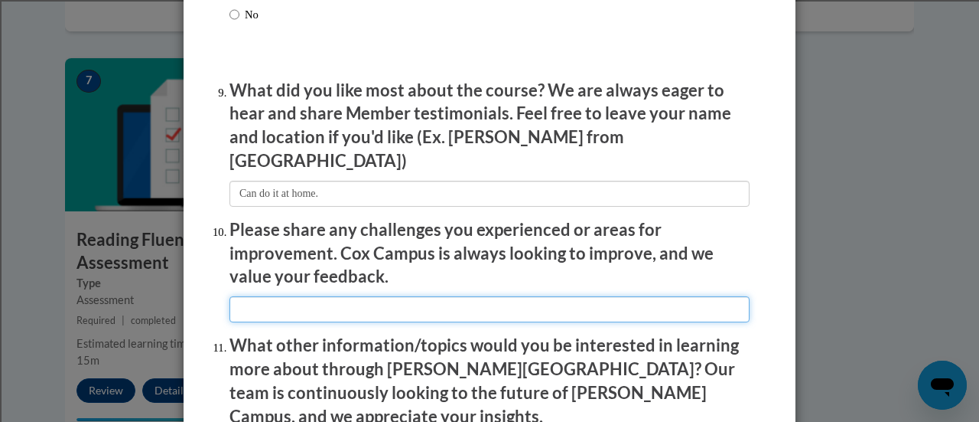
type input "I had to keep clicking continue."
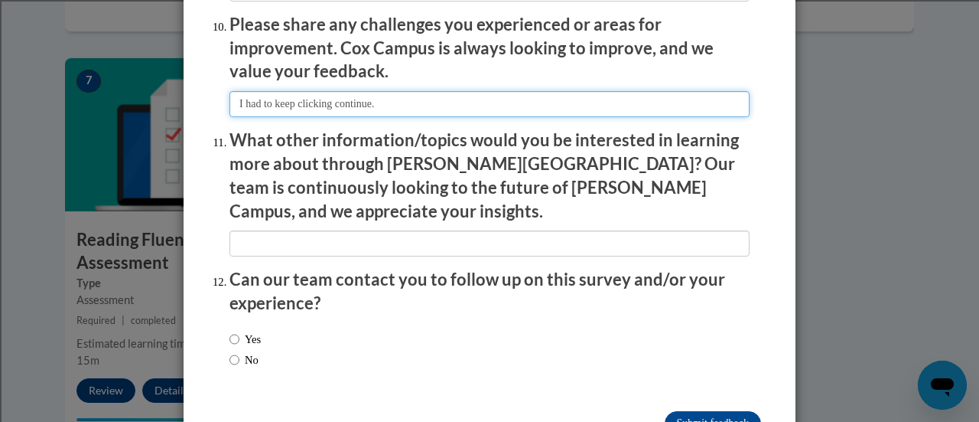
scroll to position [2754, 0]
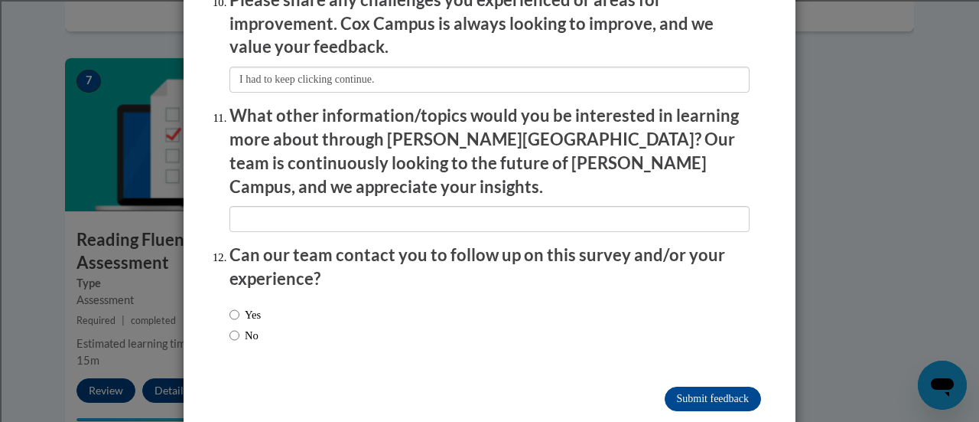
click at [253, 327] on label "No" at bounding box center [244, 335] width 29 height 17
click at [239, 327] on input "No" at bounding box center [235, 335] width 10 height 17
radio input "true"
click at [722, 386] on input "Submit feedback" at bounding box center [713, 398] width 96 height 24
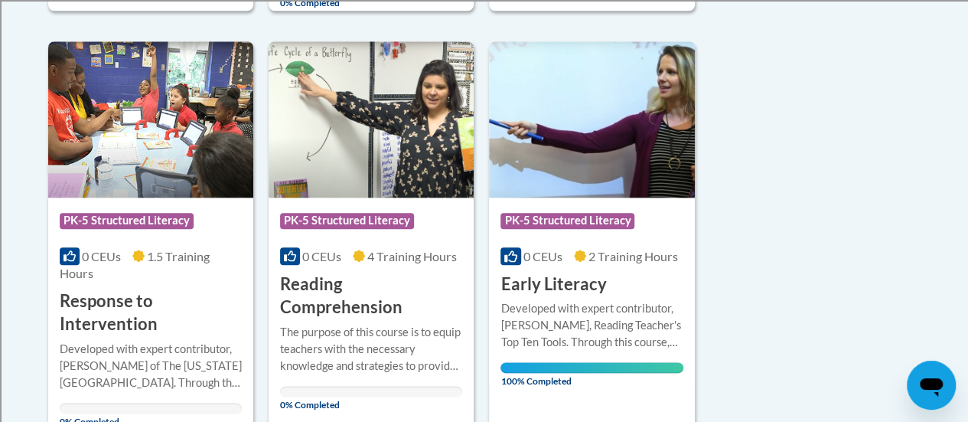
scroll to position [765, 0]
